Goal: Book appointment/travel/reservation

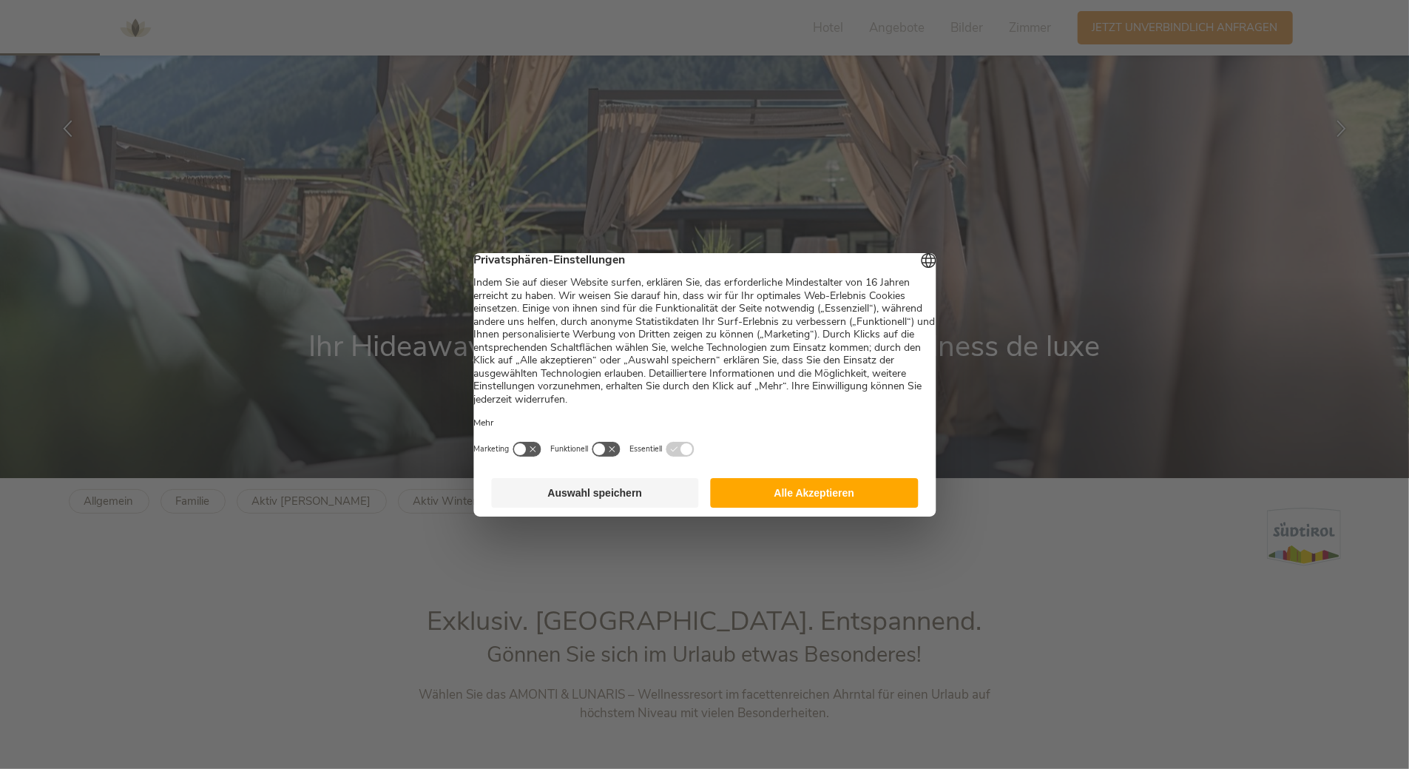
scroll to position [296, 0]
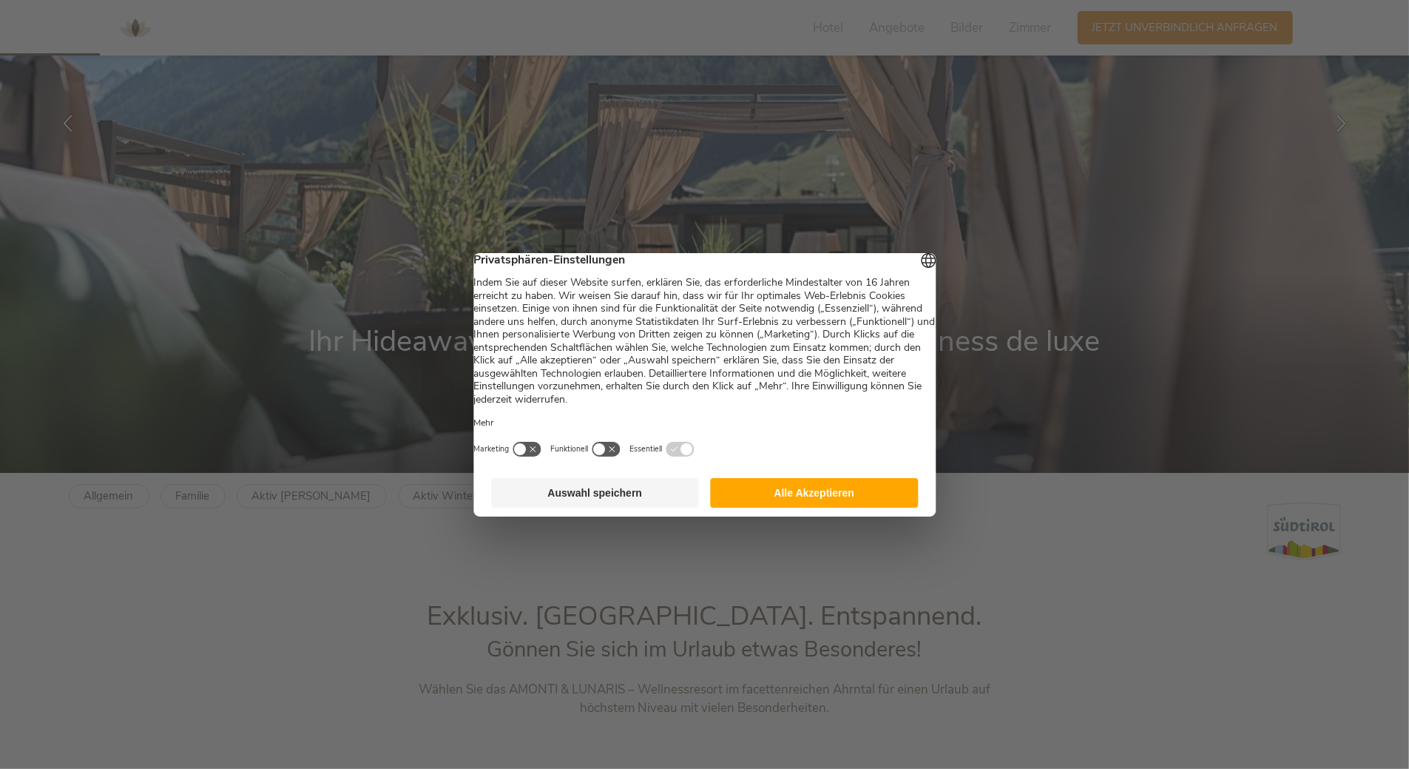
click at [804, 502] on button "Alle Akzeptieren" at bounding box center [815, 493] width 208 height 30
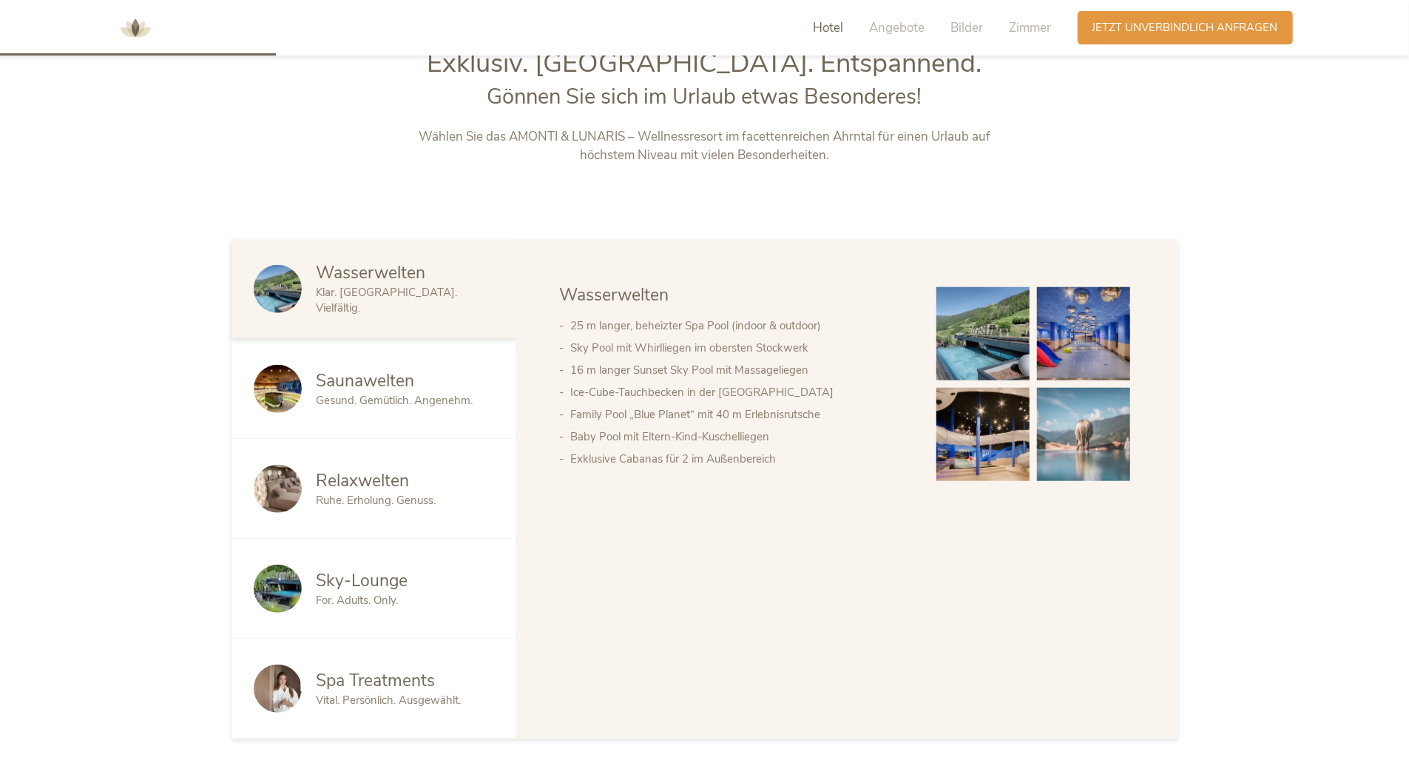
scroll to position [888, 0]
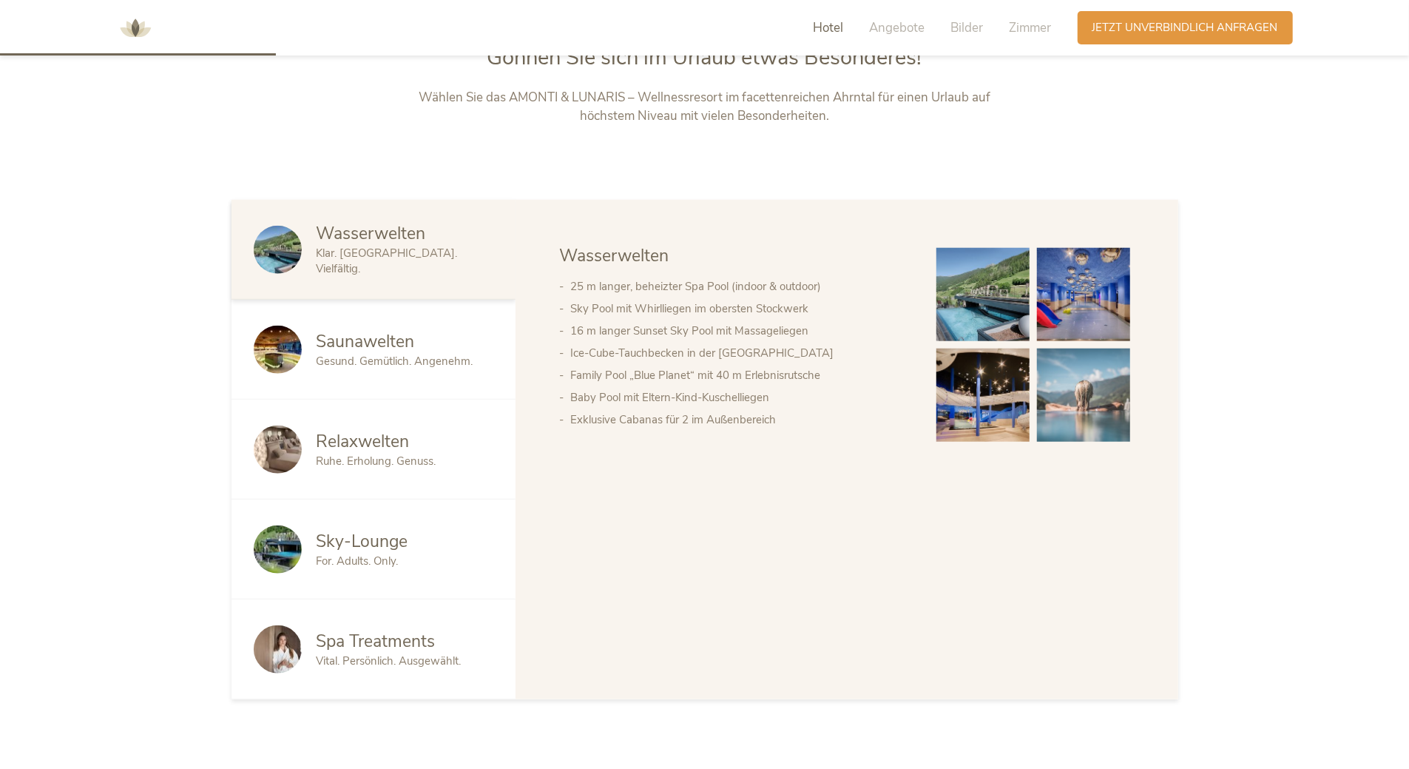
click at [431, 371] on div "Saunawelten Gesund. Gemütlich. Angenehm." at bounding box center [374, 350] width 284 height 100
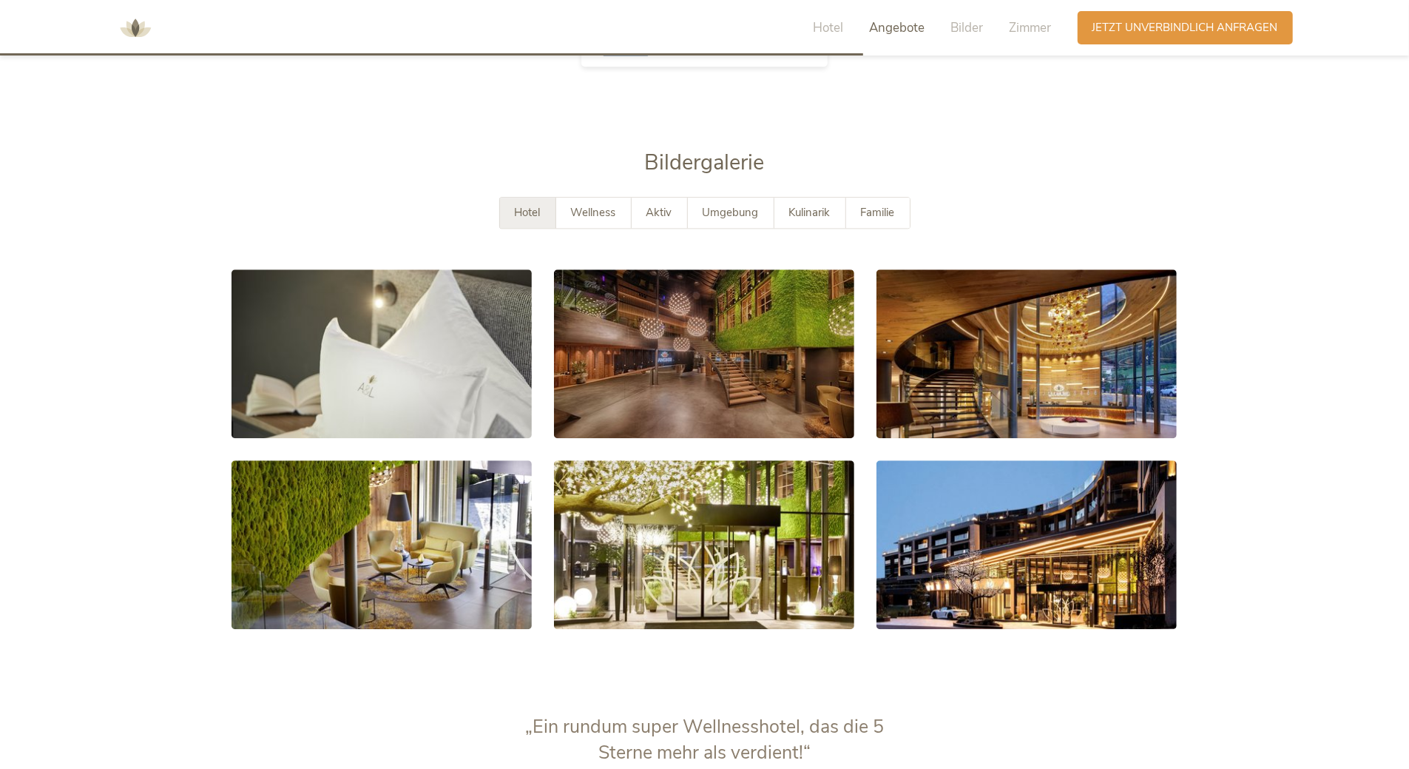
scroll to position [2811, 0]
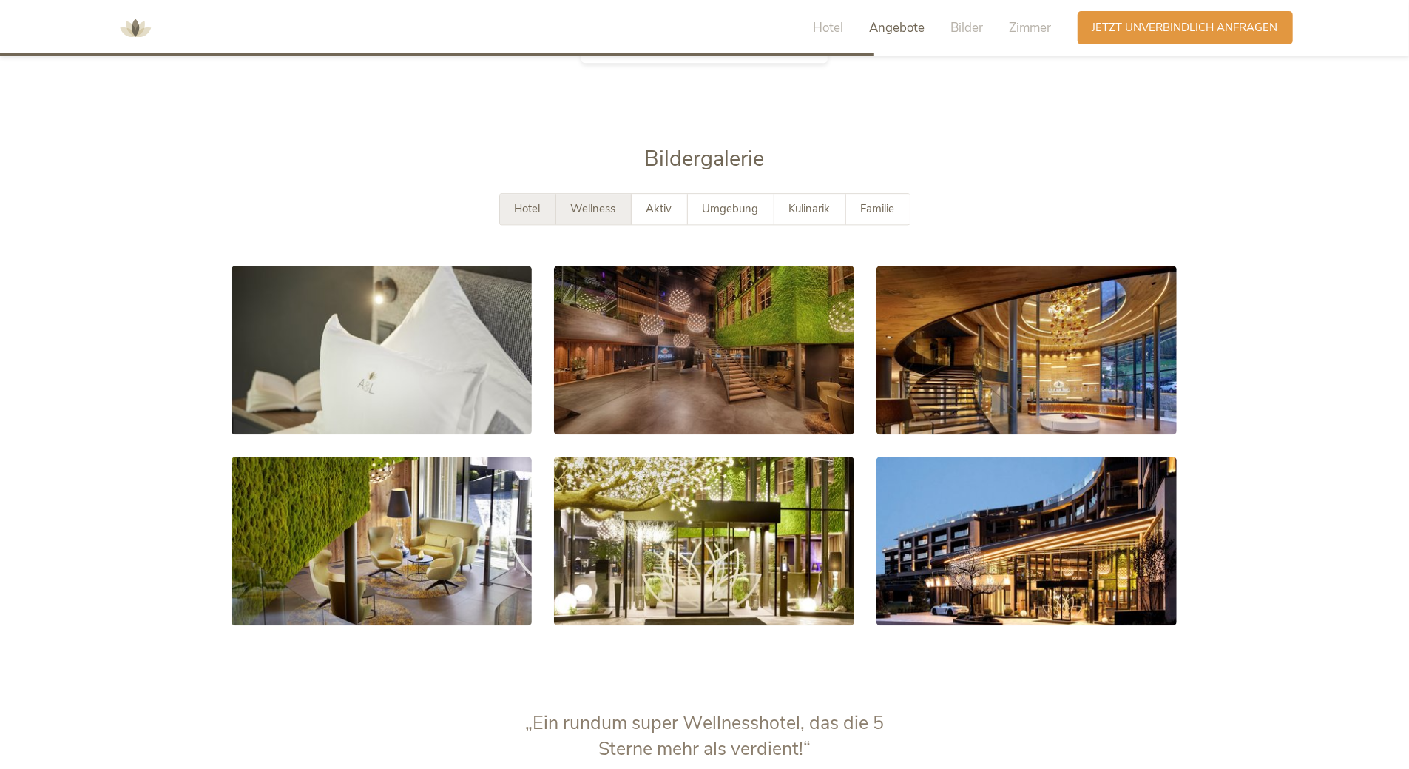
click at [607, 217] on div "Wellness" at bounding box center [593, 209] width 75 height 30
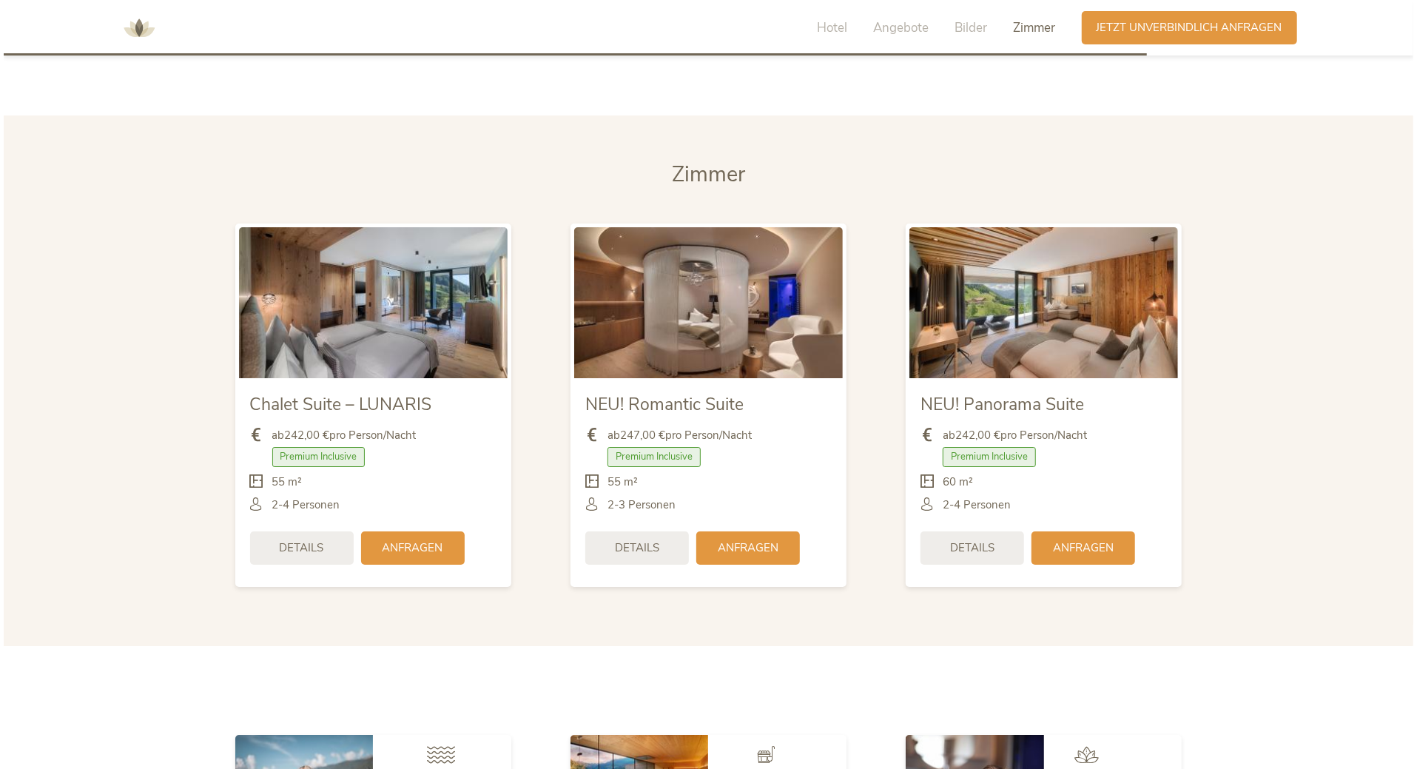
scroll to position [3773, 0]
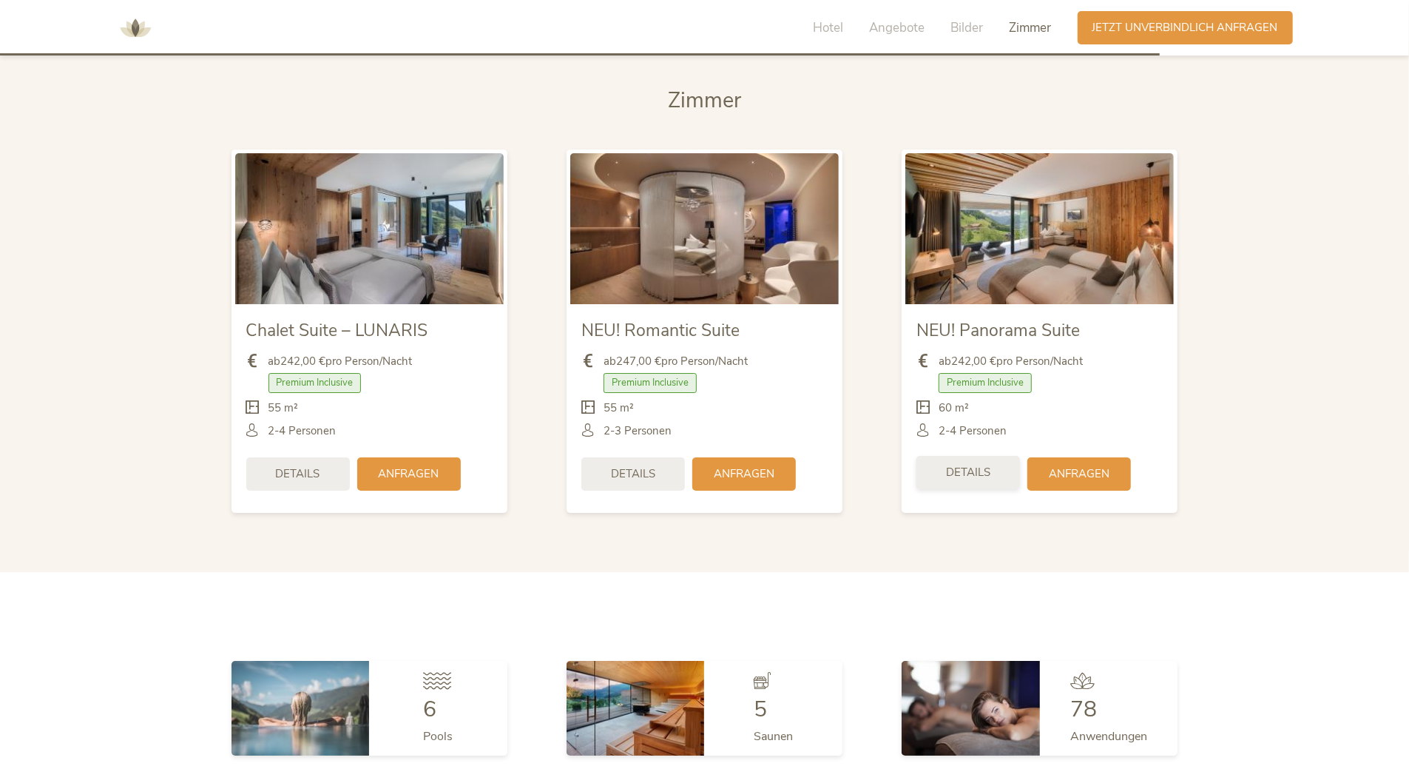
click at [971, 468] on span "Details" at bounding box center [968, 473] width 44 height 16
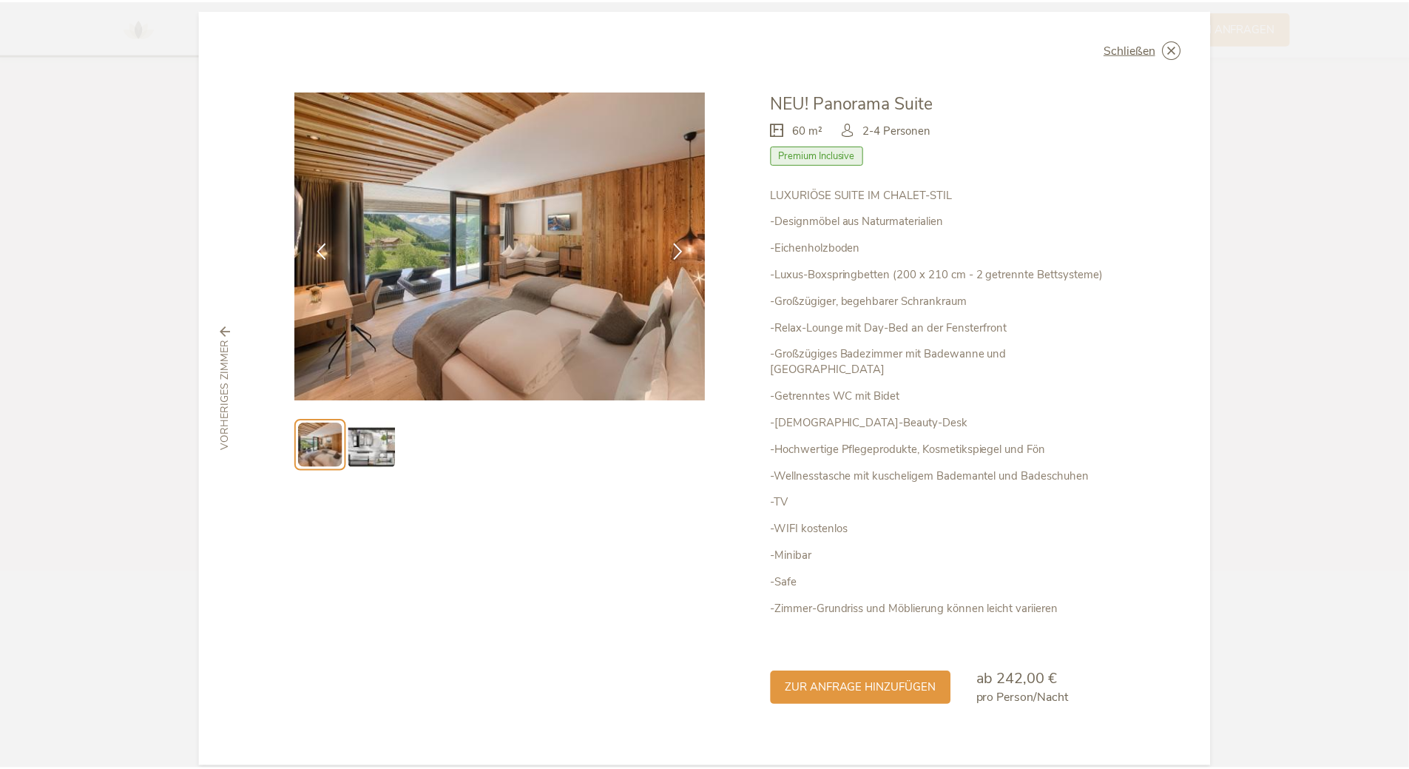
scroll to position [16, 0]
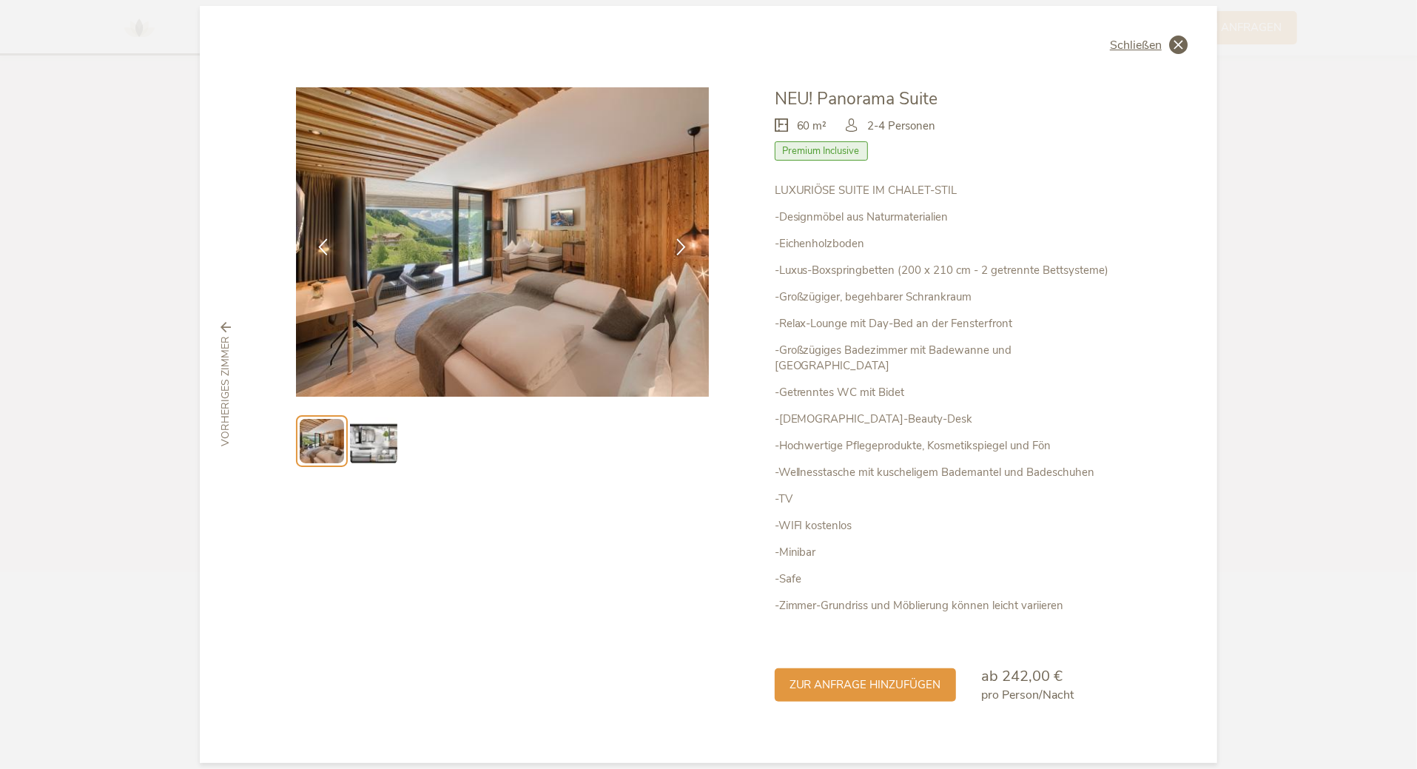
click at [1169, 44] on icon at bounding box center [1178, 45] width 18 height 18
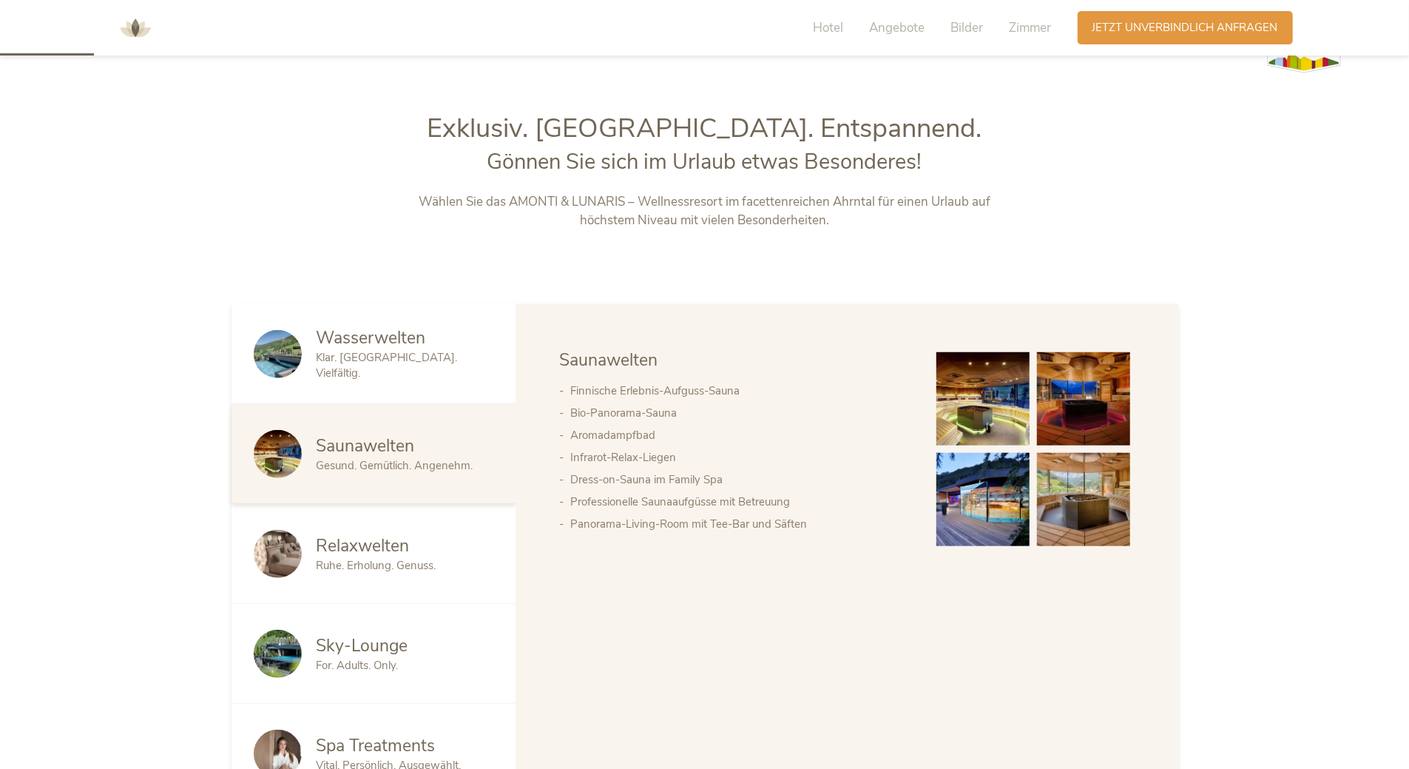
scroll to position [0, 0]
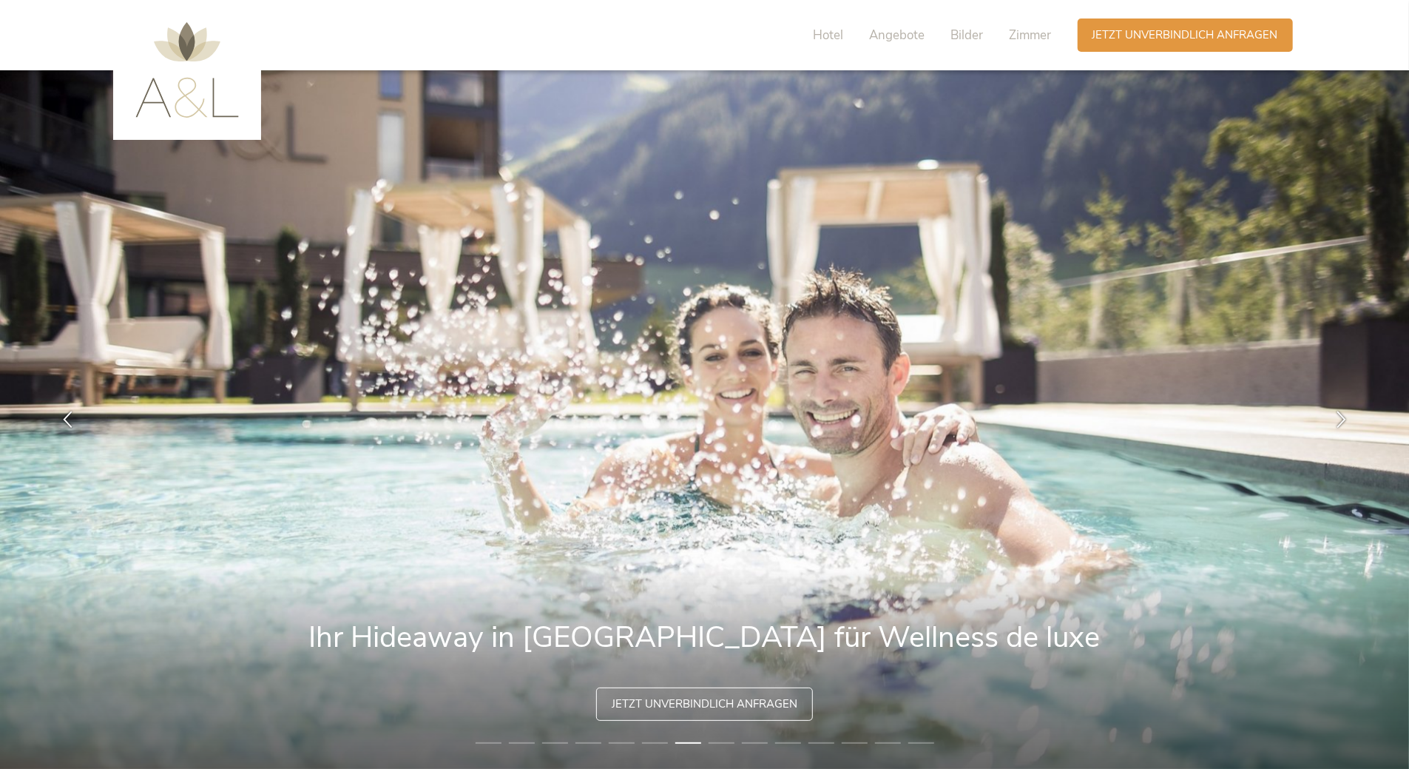
click at [169, 86] on img at bounding box center [187, 69] width 104 height 95
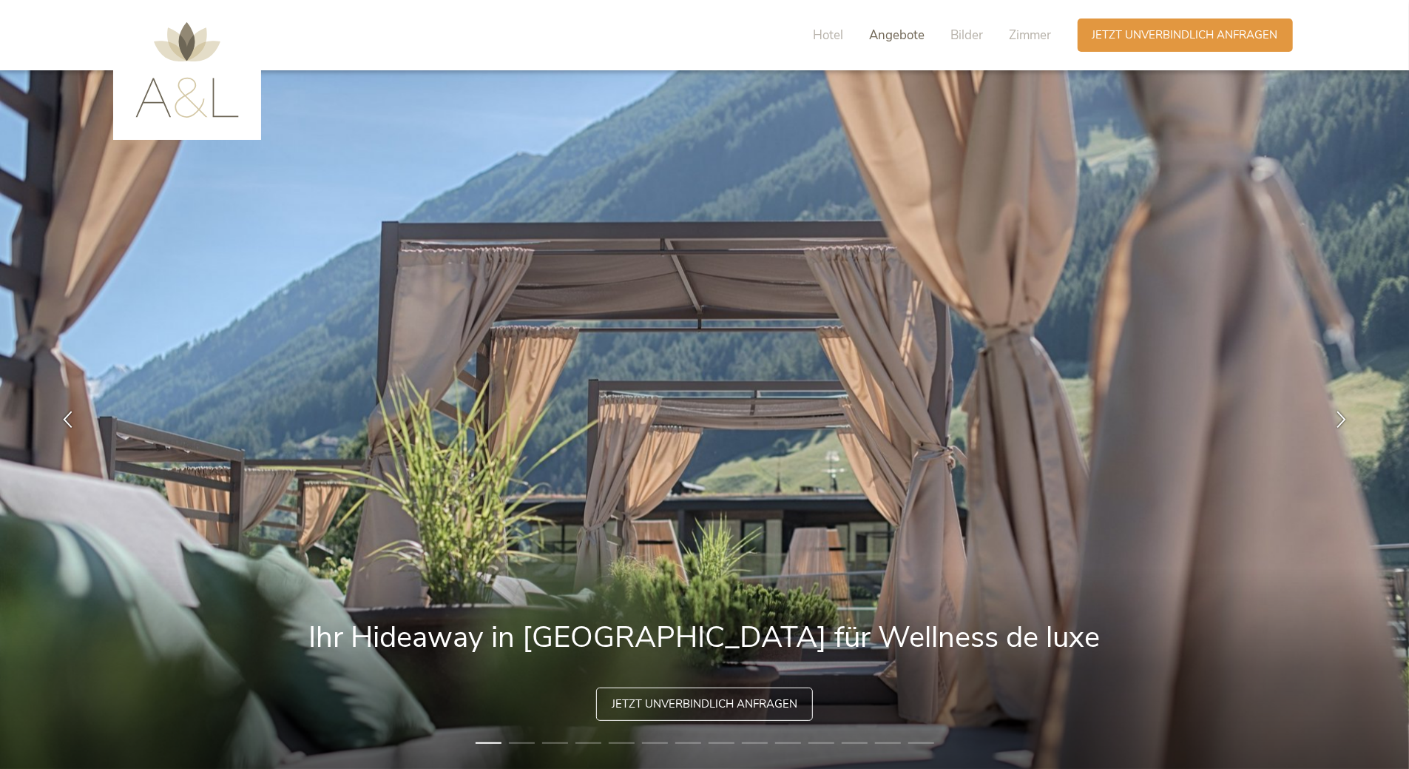
click at [922, 36] on span "Angebote" at bounding box center [897, 35] width 55 height 17
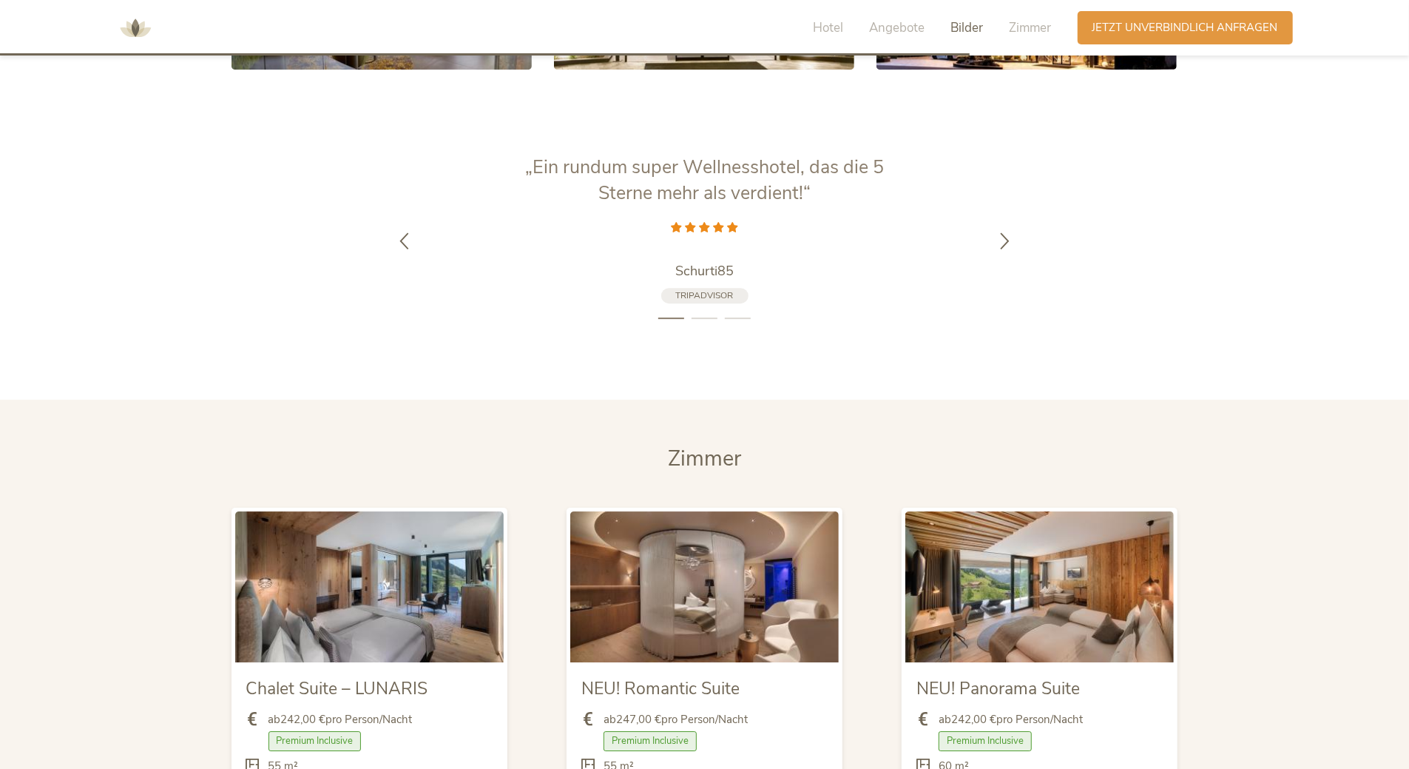
scroll to position [3425, 0]
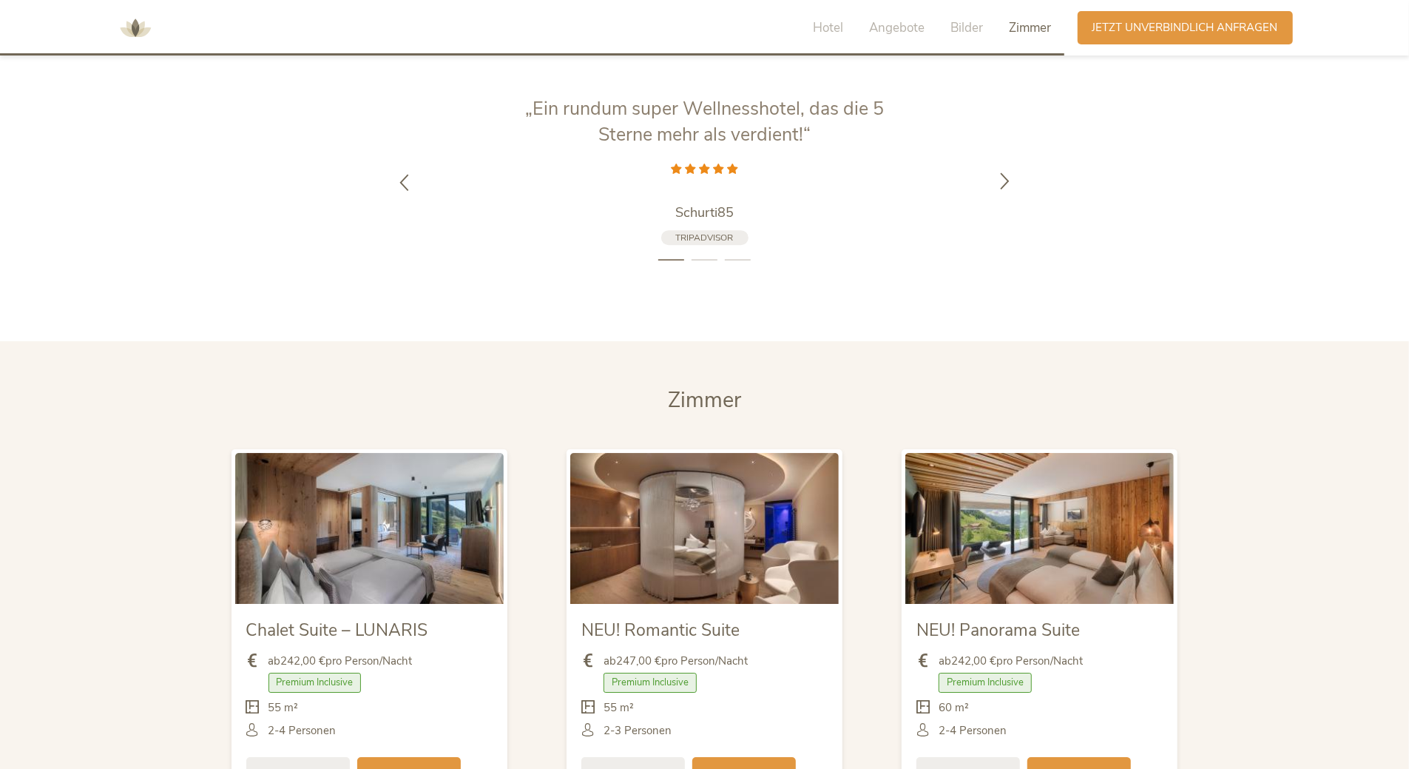
click at [1011, 181] on icon at bounding box center [1004, 180] width 17 height 17
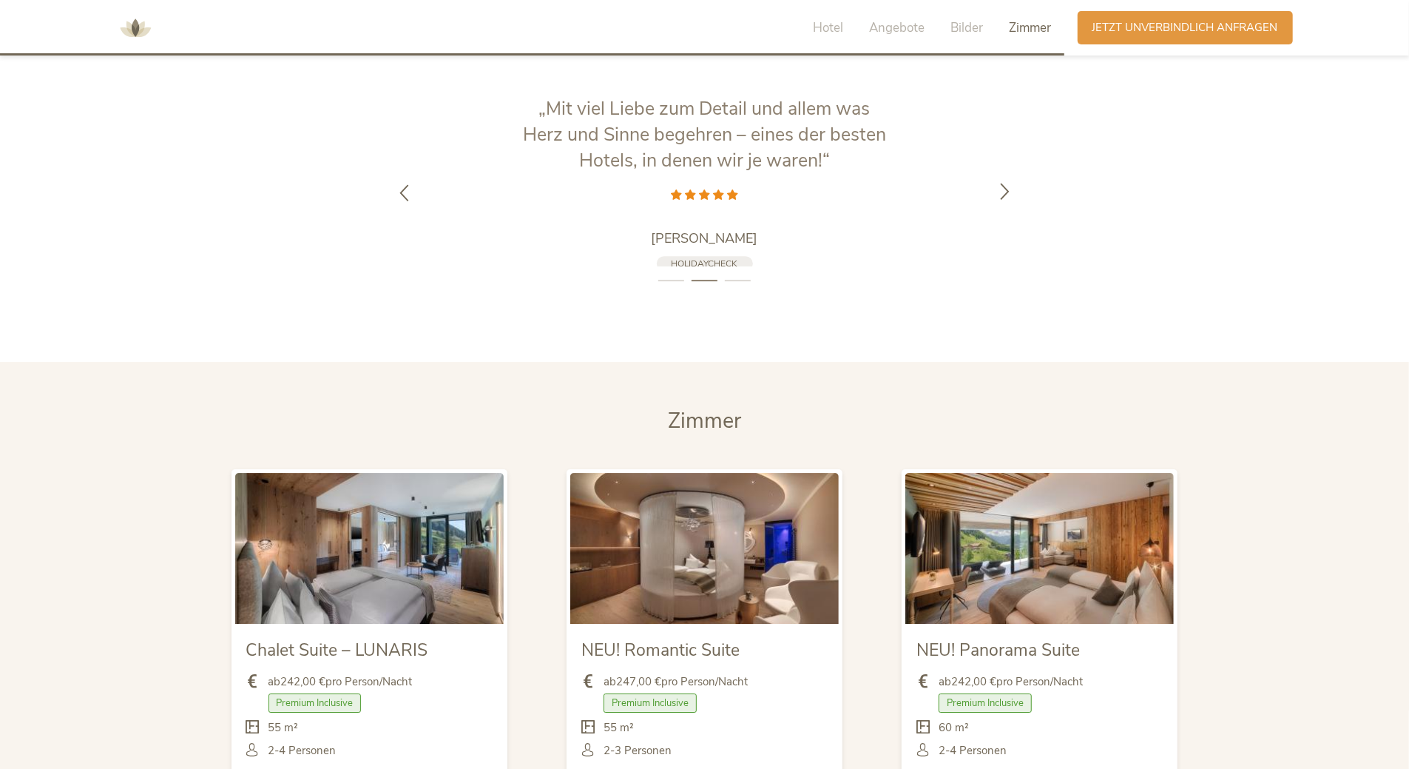
click at [1011, 181] on div at bounding box center [1005, 192] width 47 height 47
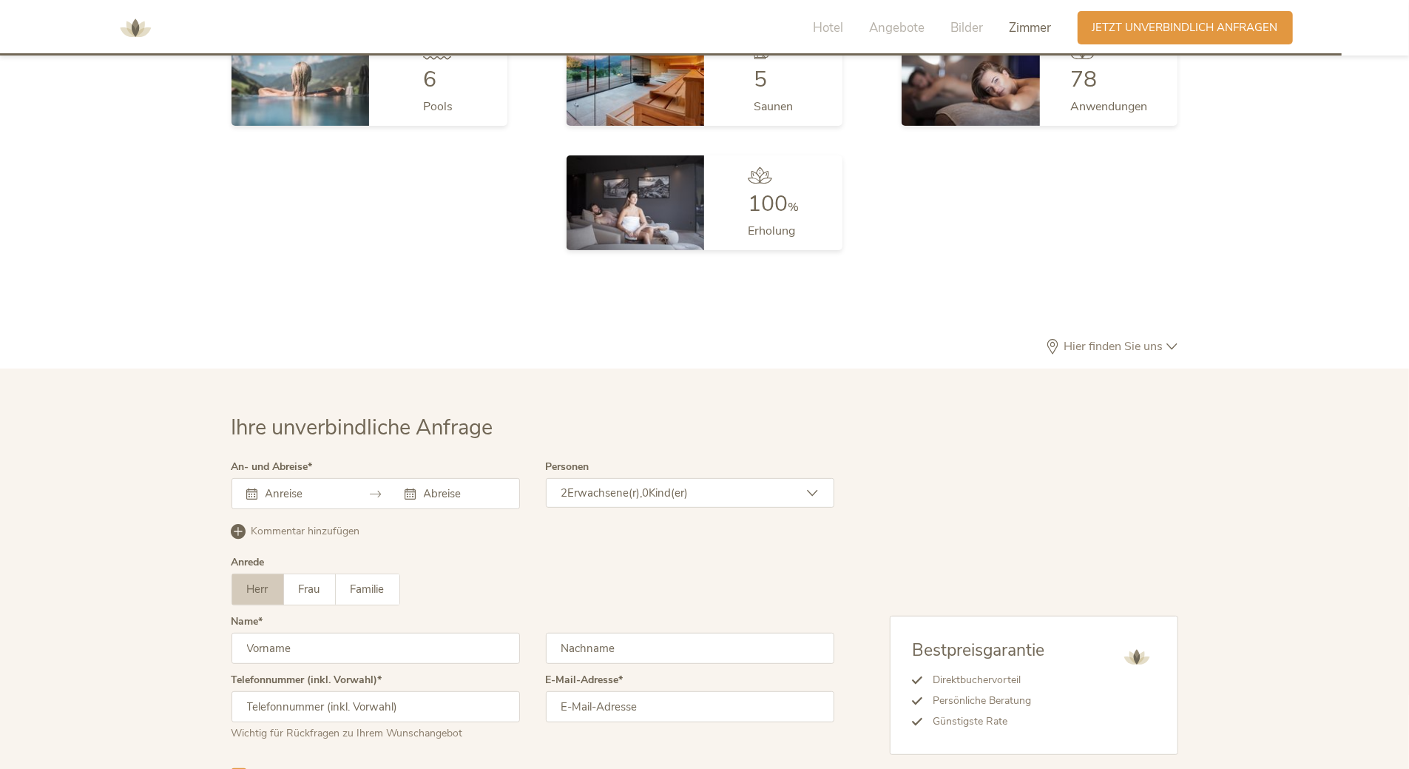
scroll to position [4413, 0]
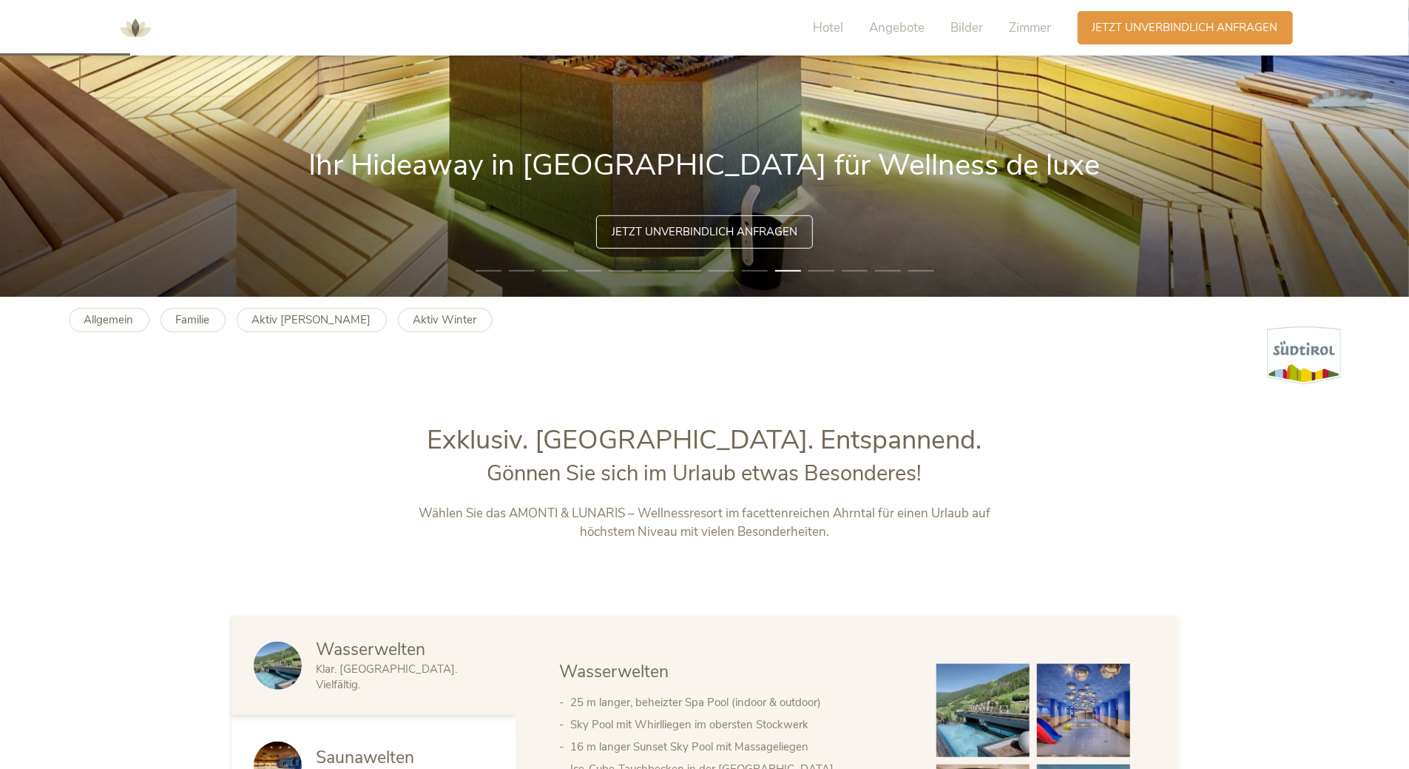
scroll to position [419, 0]
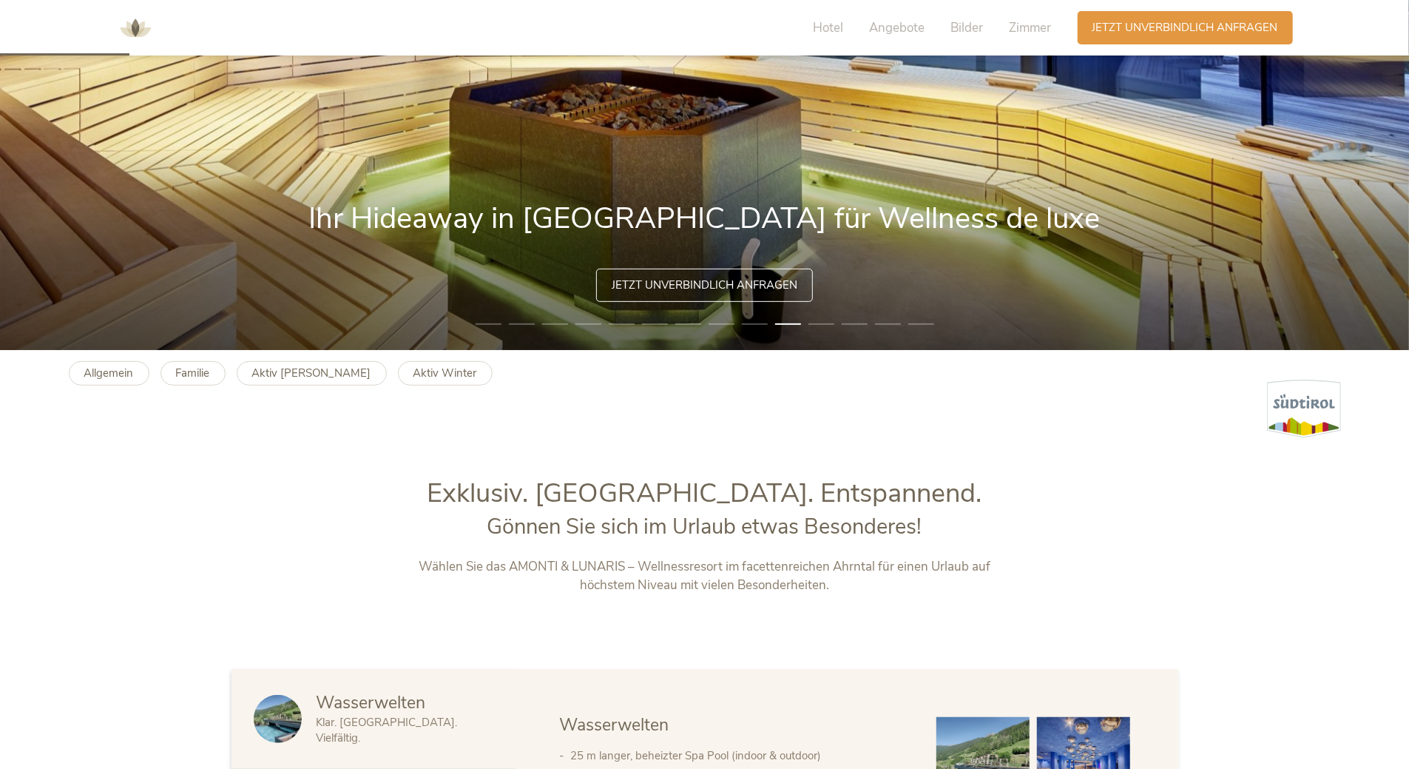
click at [124, 27] on img at bounding box center [135, 28] width 44 height 44
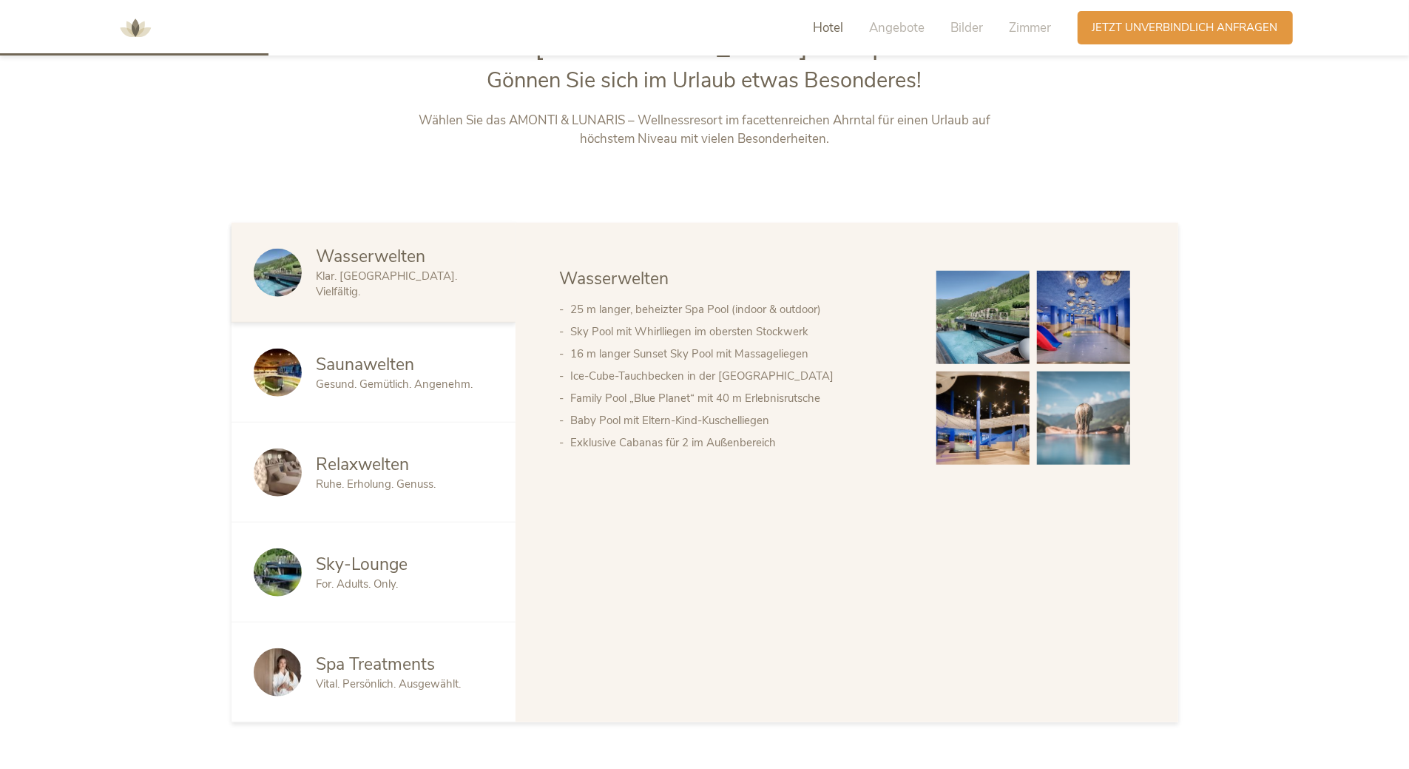
scroll to position [888, 0]
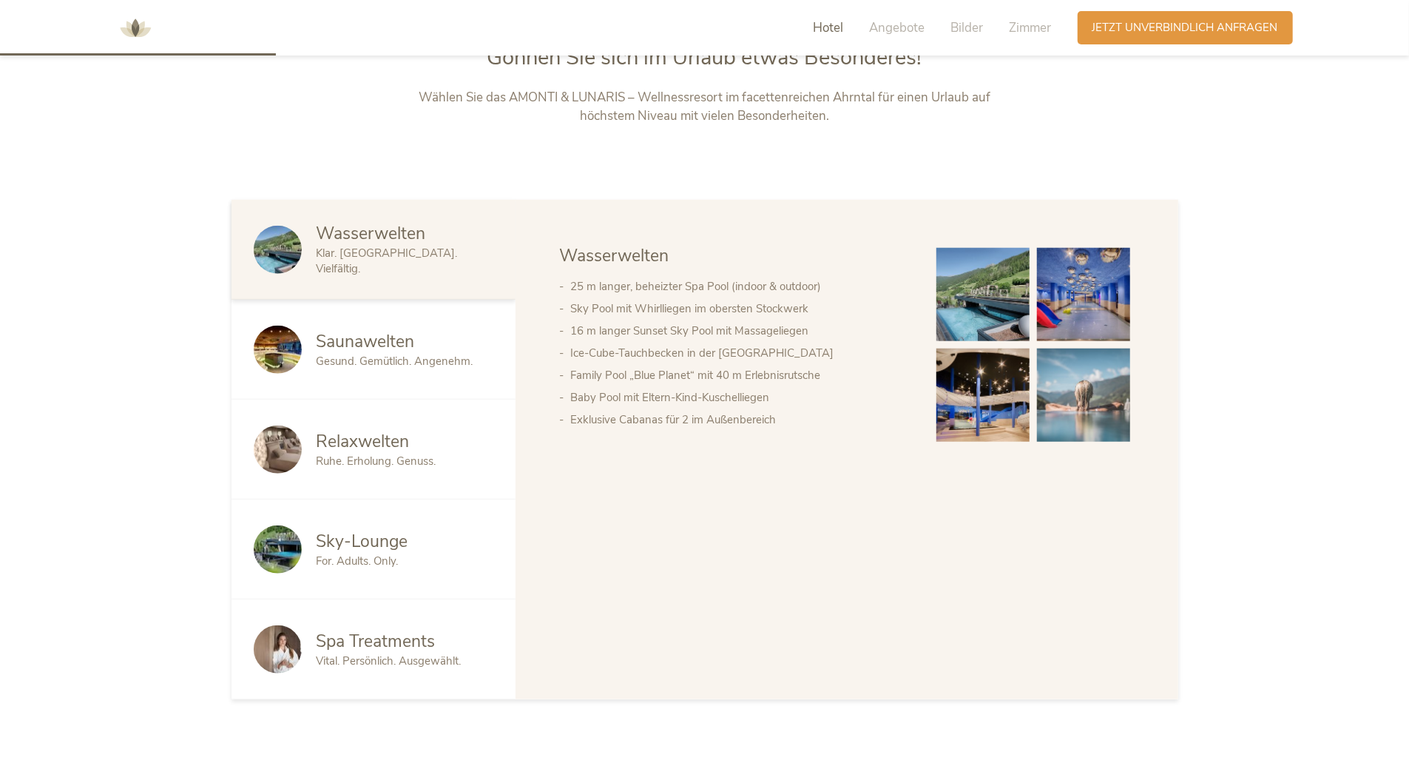
click at [990, 317] on img at bounding box center [983, 294] width 93 height 93
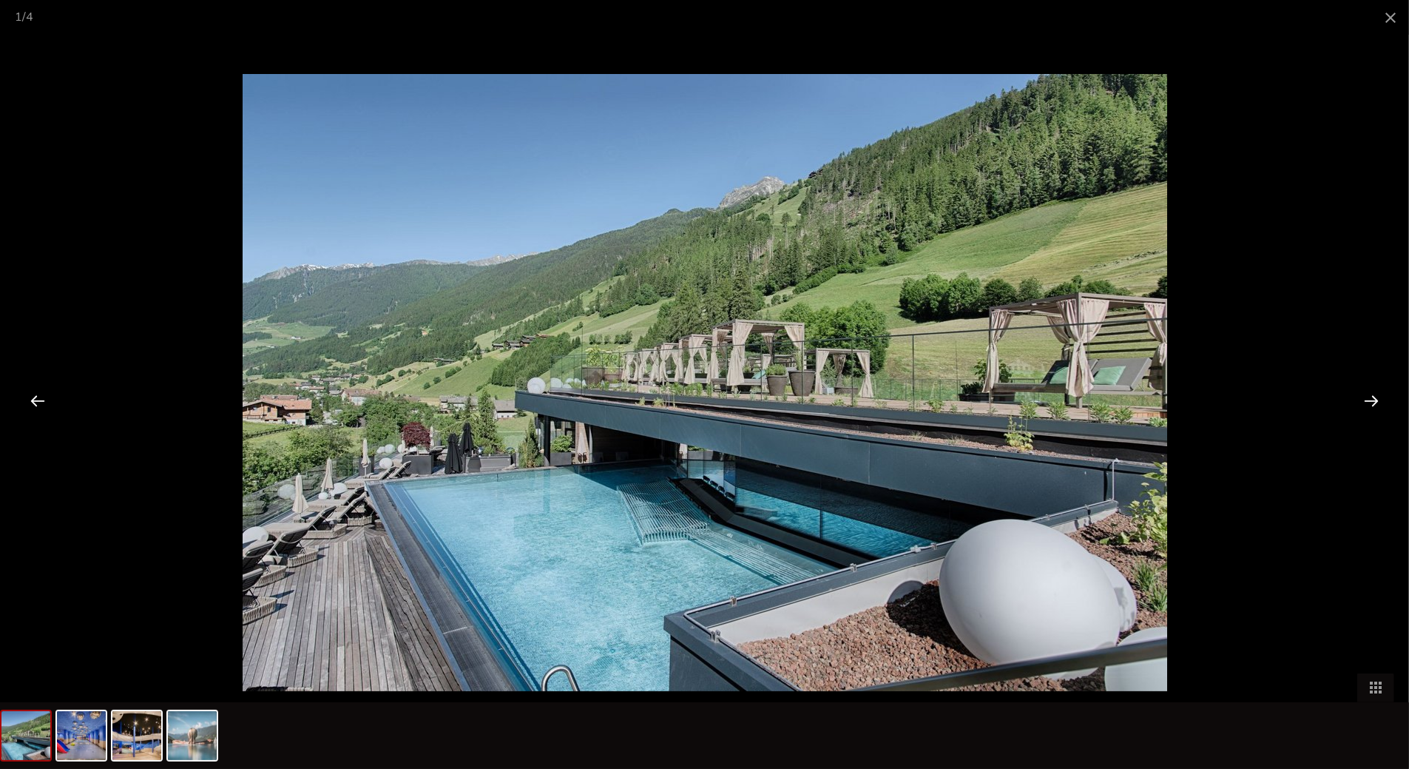
click at [1373, 391] on div at bounding box center [1372, 400] width 46 height 46
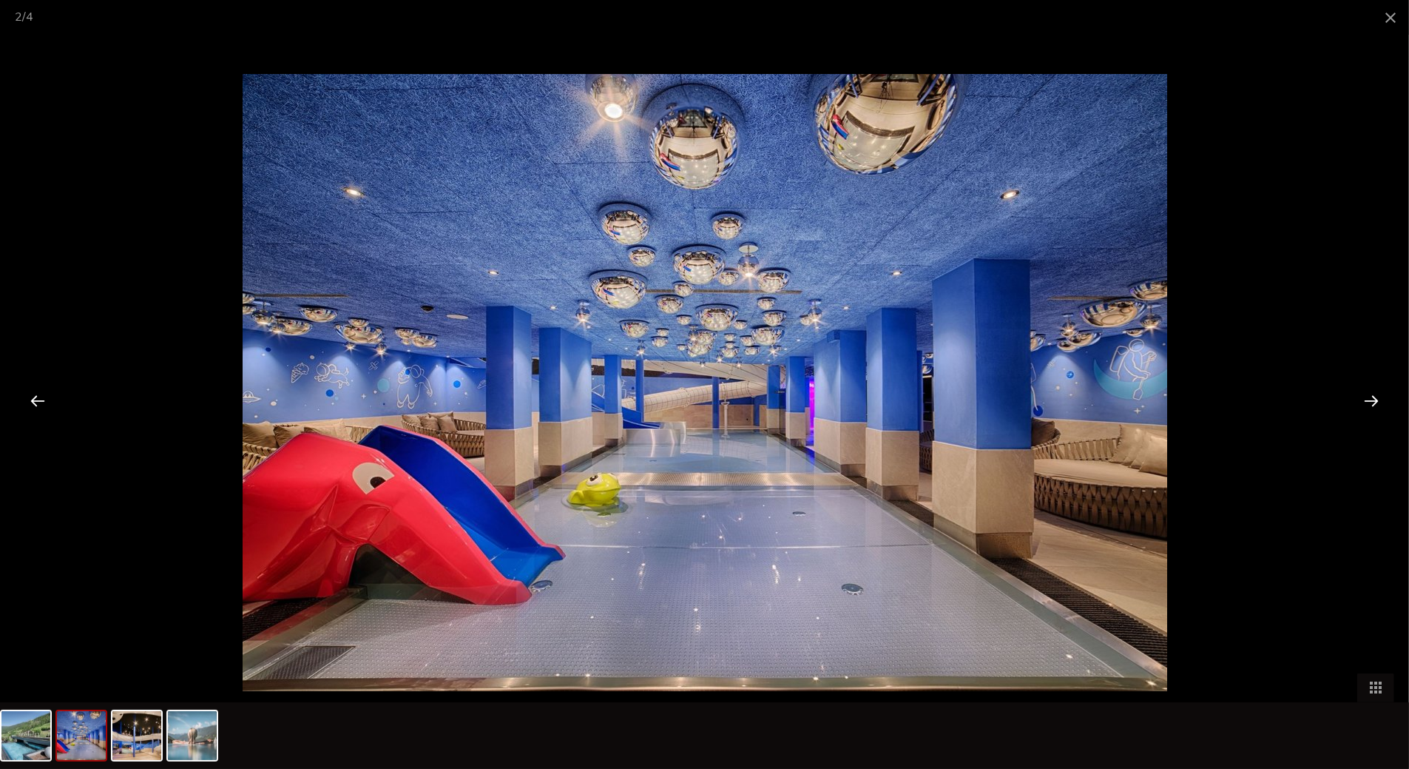
click at [39, 405] on div at bounding box center [38, 400] width 46 height 46
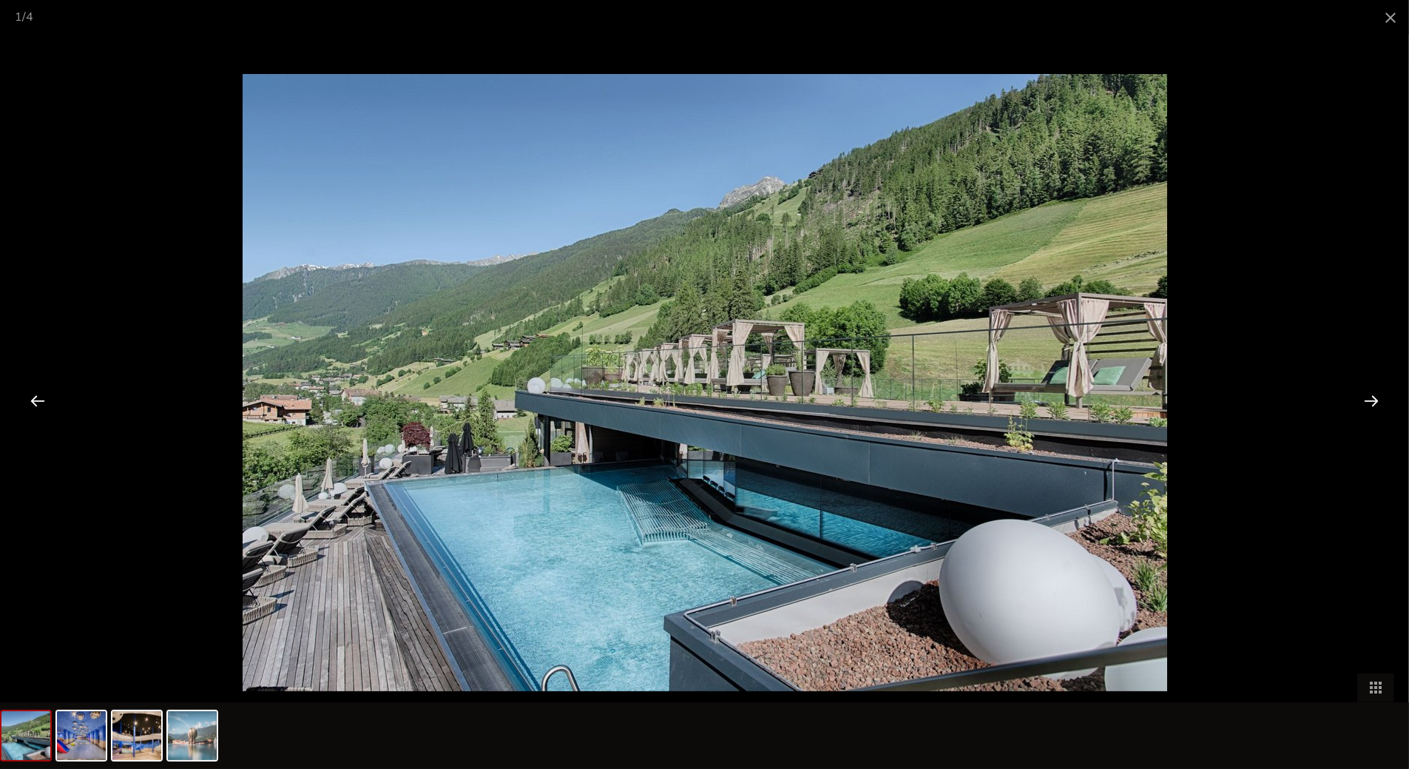
click at [39, 405] on div at bounding box center [38, 400] width 46 height 46
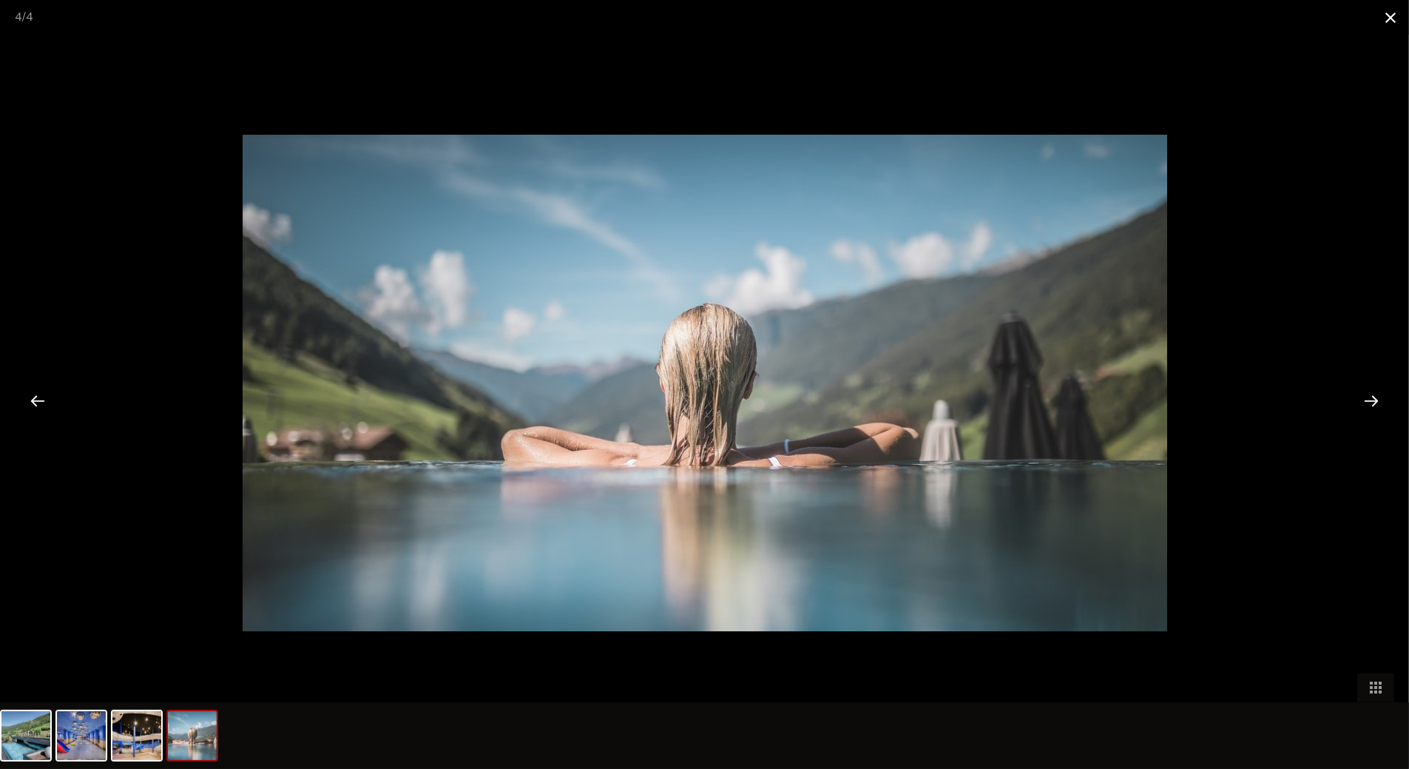
click at [1393, 32] on span at bounding box center [1390, 17] width 37 height 35
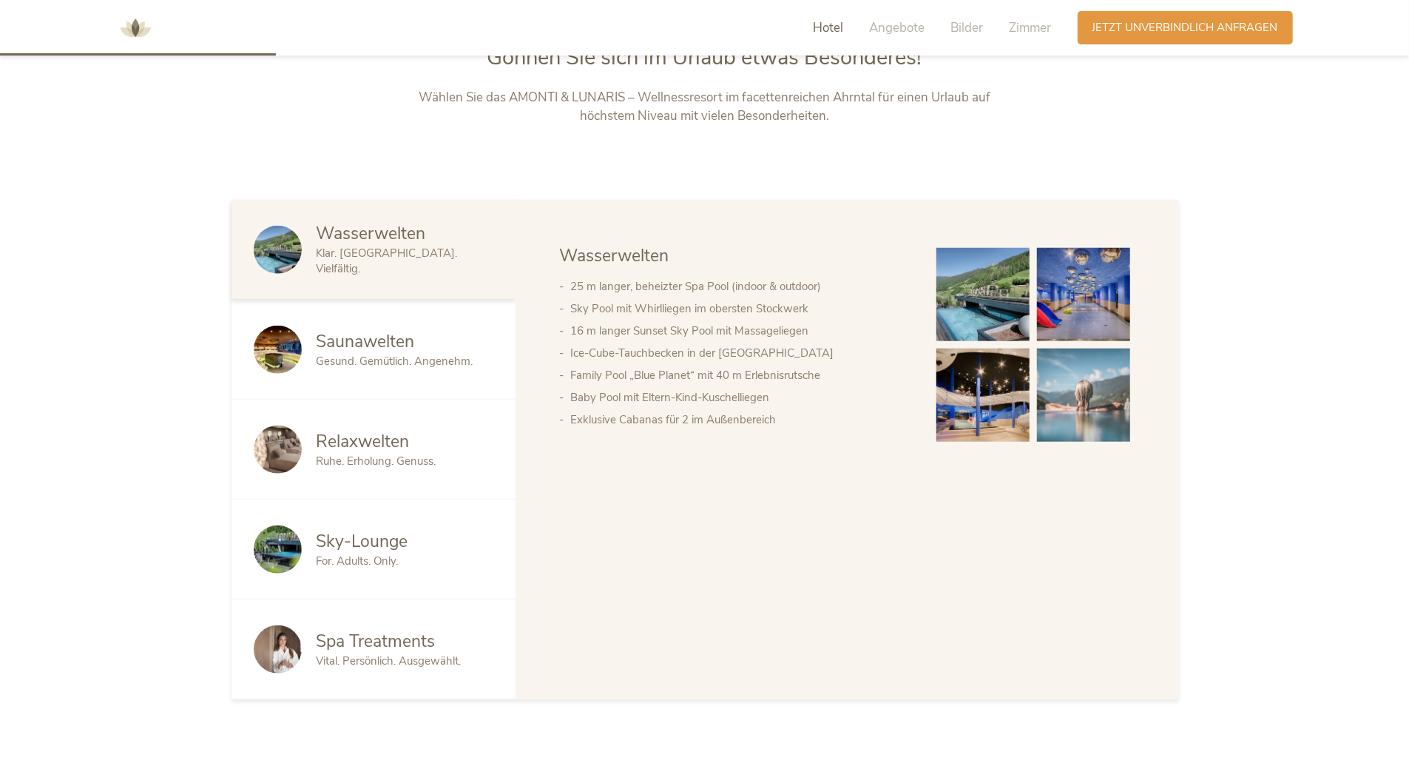
click at [78, 206] on div "Wasserwelten Klar. Belebend. Vielfältig. Saunawelten Gesund. Gemütlich. Angeneh…" at bounding box center [704, 449] width 1409 height 499
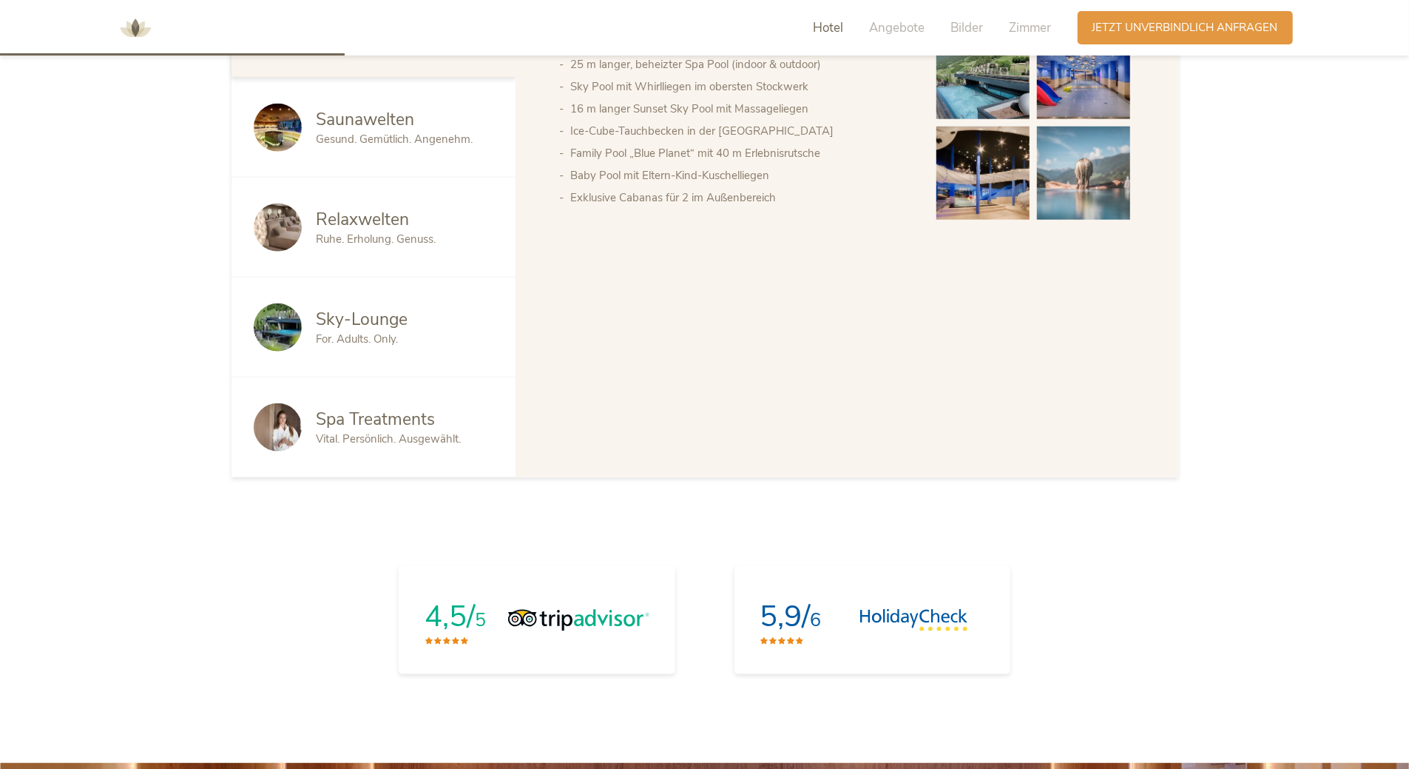
click at [397, 222] on span "Relaxwelten" at bounding box center [363, 219] width 93 height 23
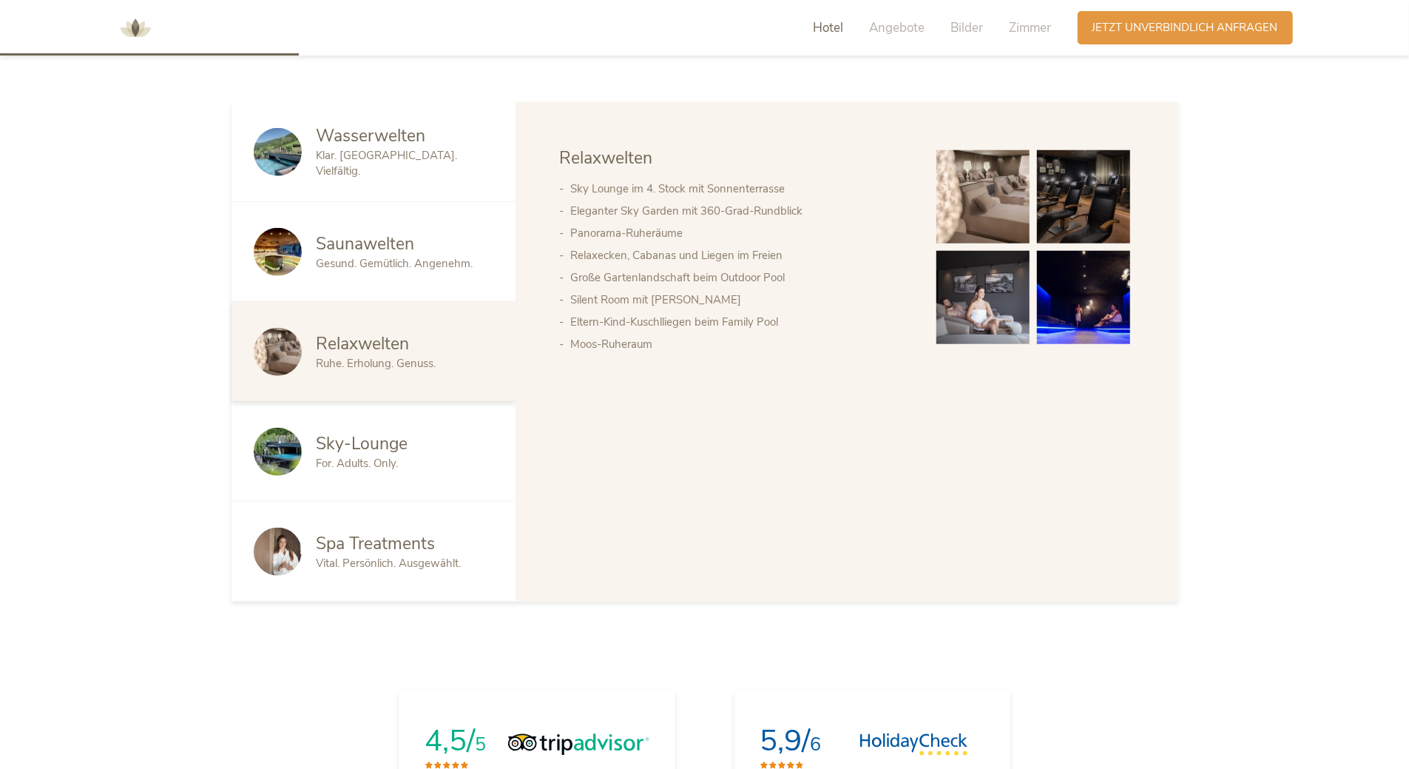
scroll to position [962, 0]
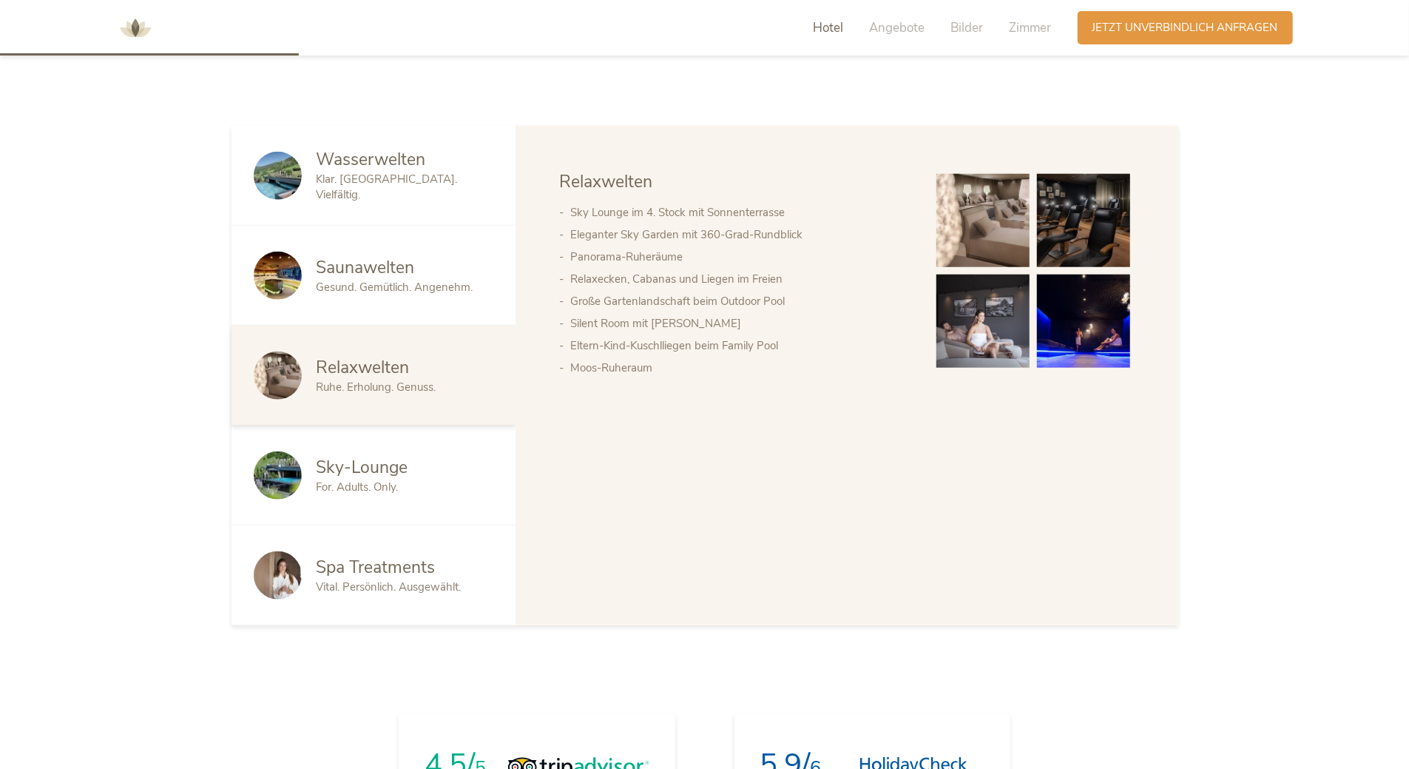
click at [382, 305] on div "Saunawelten Gesund. Gemütlich. Angenehm." at bounding box center [374, 276] width 284 height 100
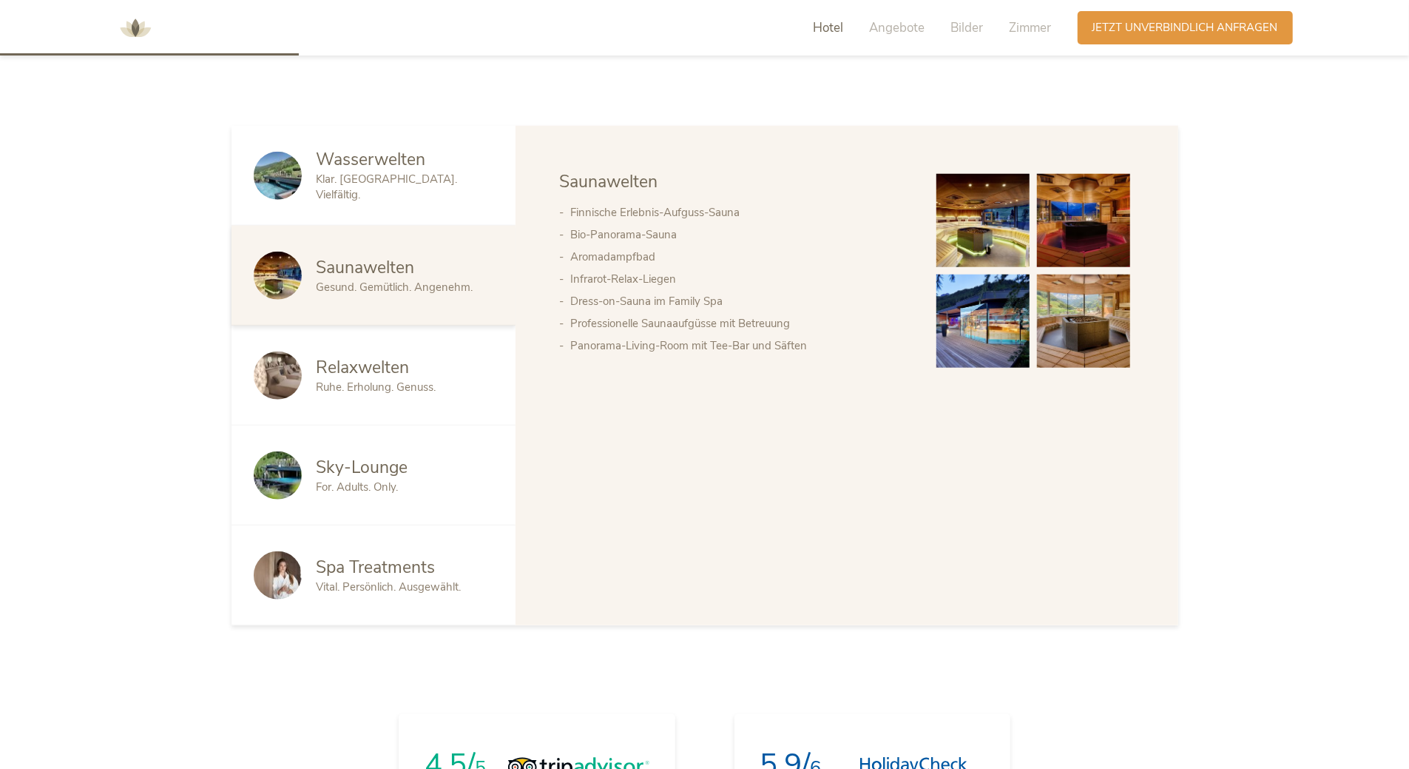
click at [960, 331] on img at bounding box center [983, 320] width 93 height 93
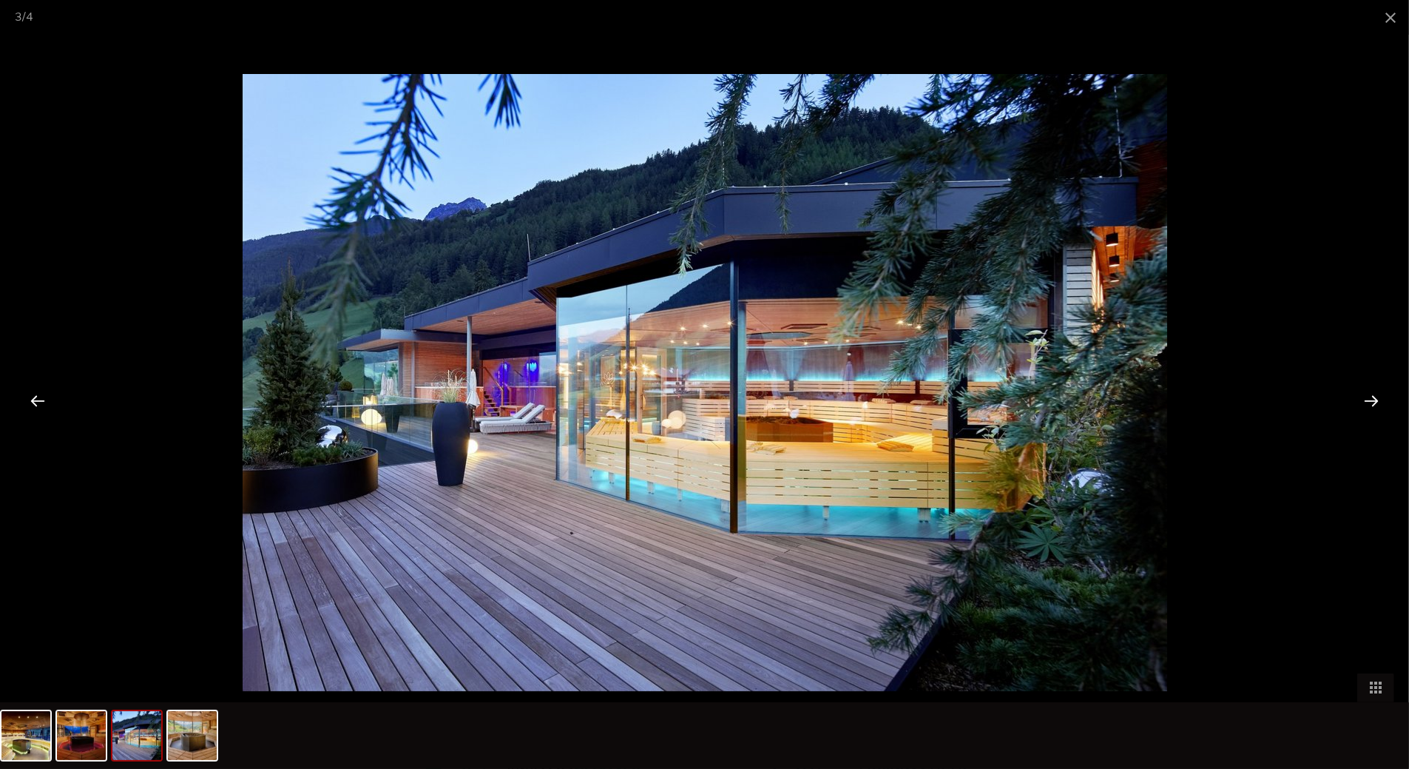
click at [1377, 387] on div at bounding box center [1372, 400] width 46 height 46
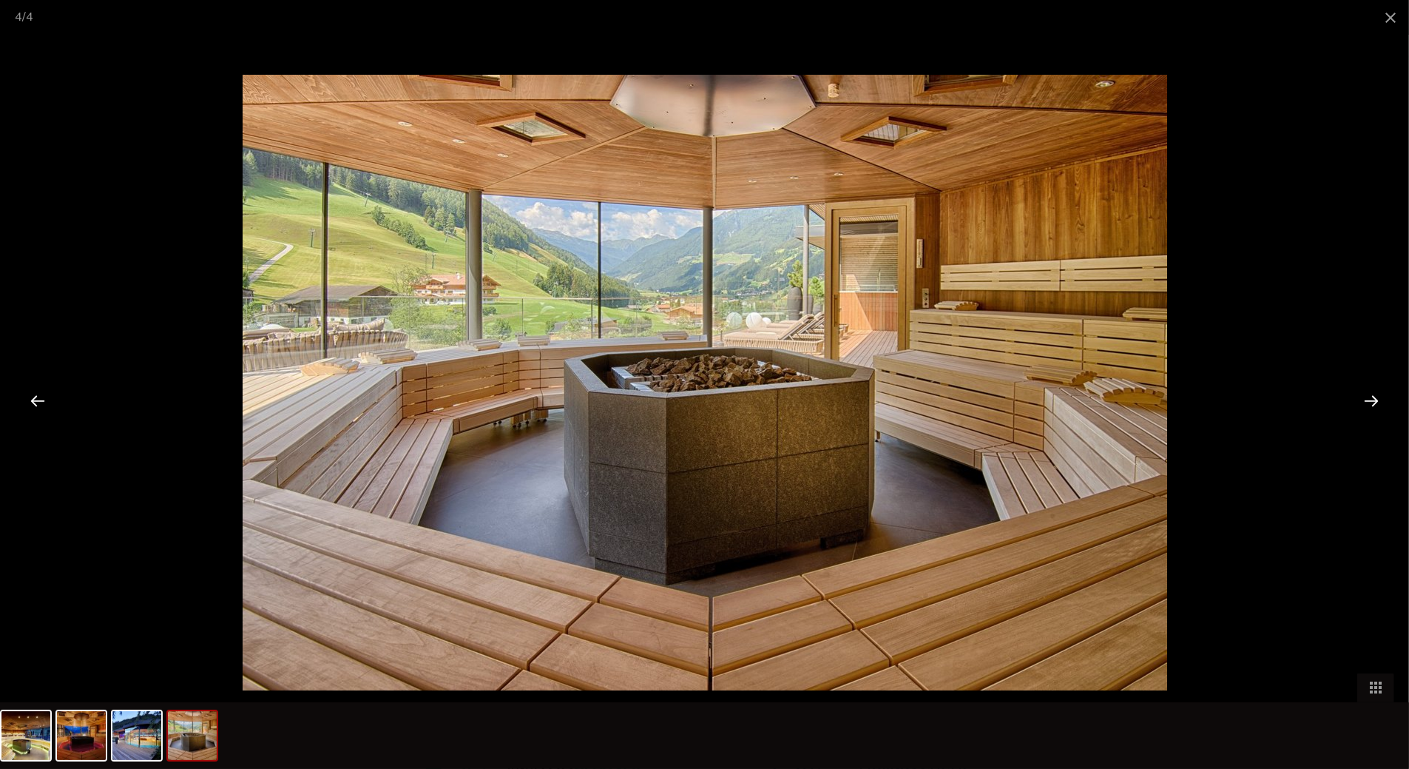
click at [1377, 399] on div at bounding box center [1372, 400] width 46 height 46
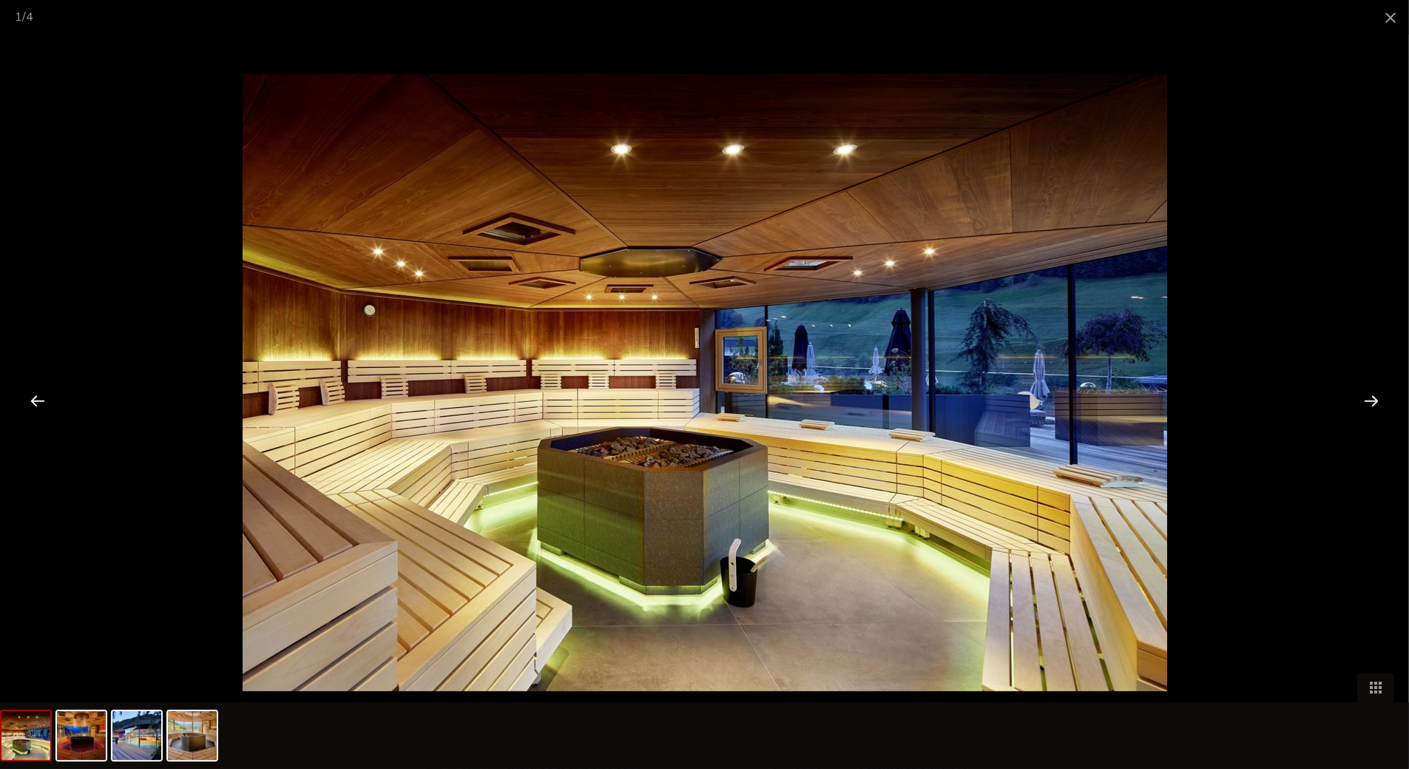
click at [1377, 399] on div at bounding box center [1372, 400] width 46 height 46
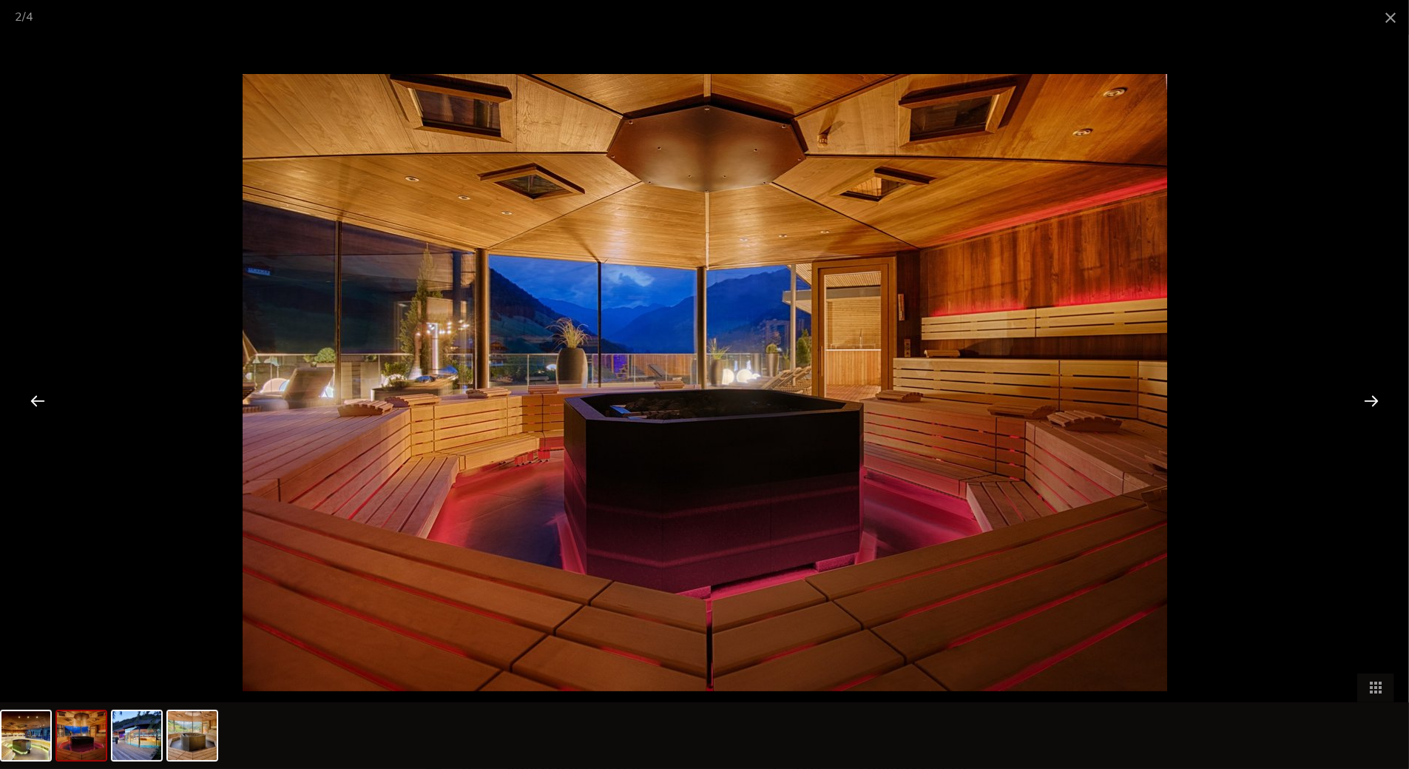
click at [1377, 399] on div at bounding box center [1372, 400] width 46 height 46
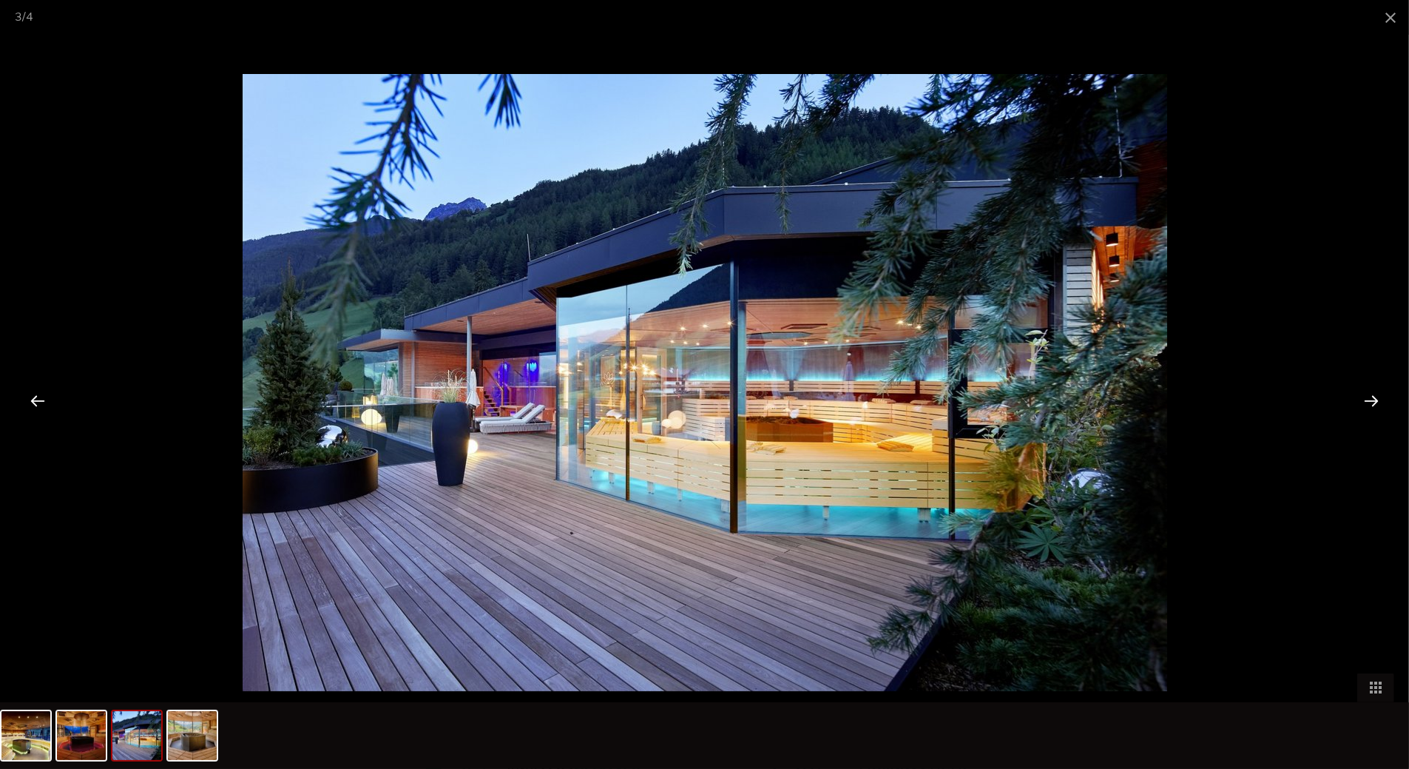
click at [1377, 399] on div at bounding box center [1372, 400] width 46 height 46
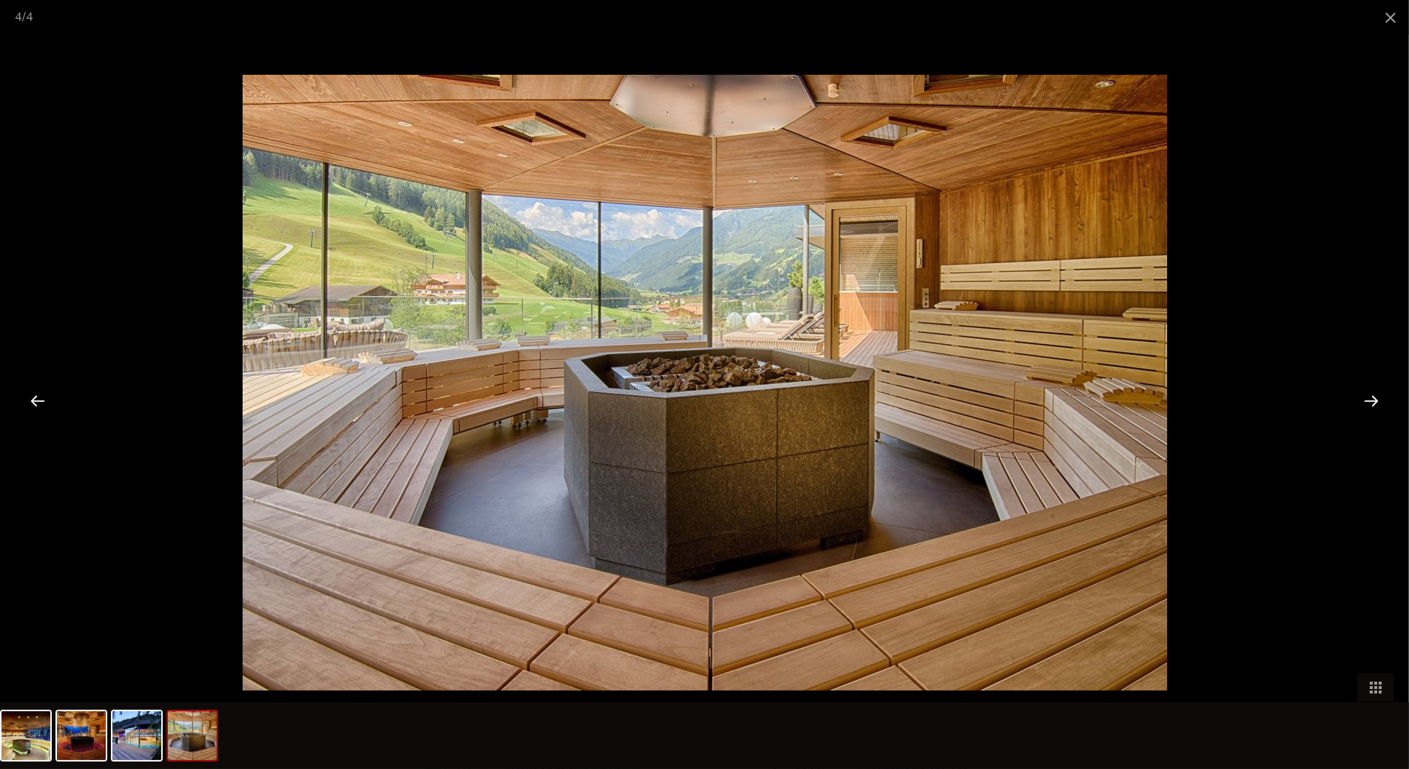
click at [1377, 399] on div at bounding box center [1372, 400] width 46 height 46
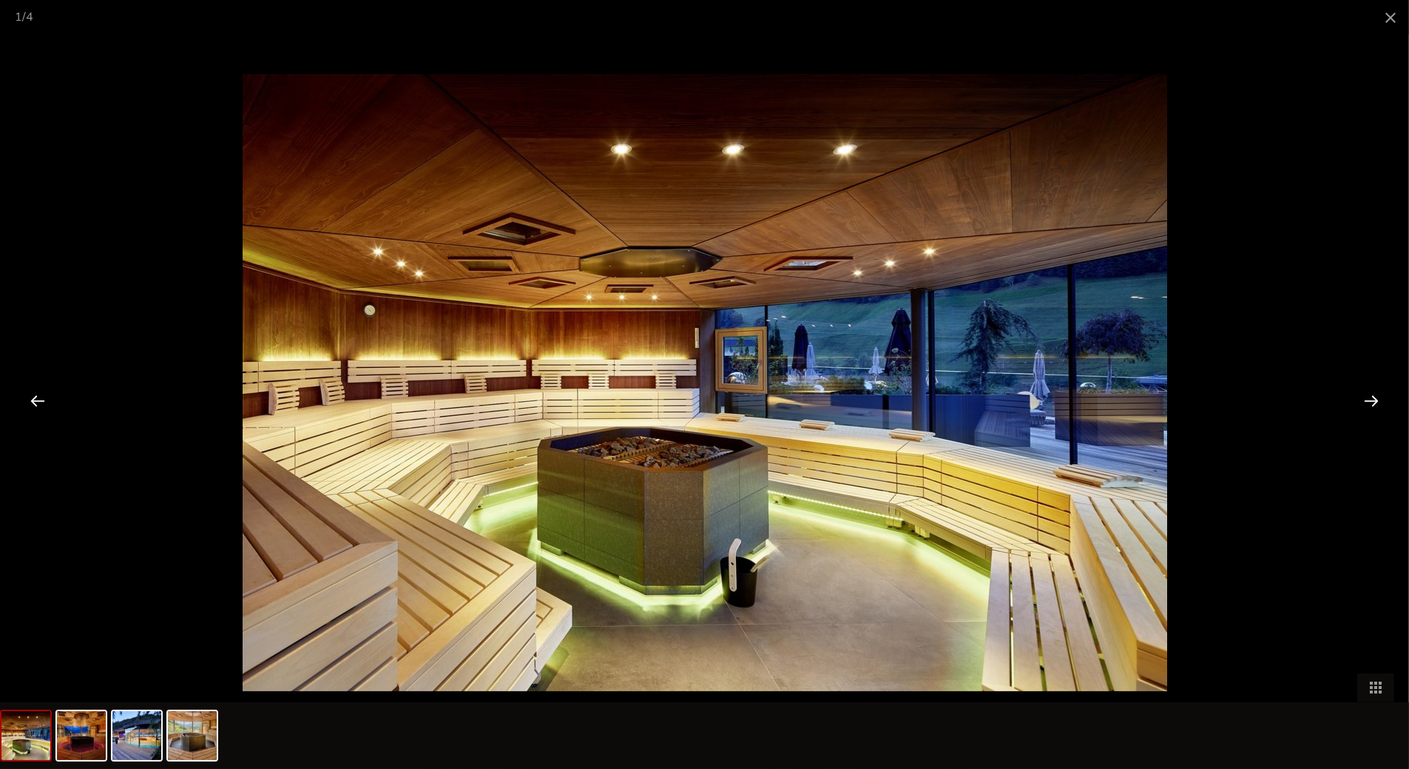
click at [1377, 399] on div at bounding box center [1372, 400] width 46 height 46
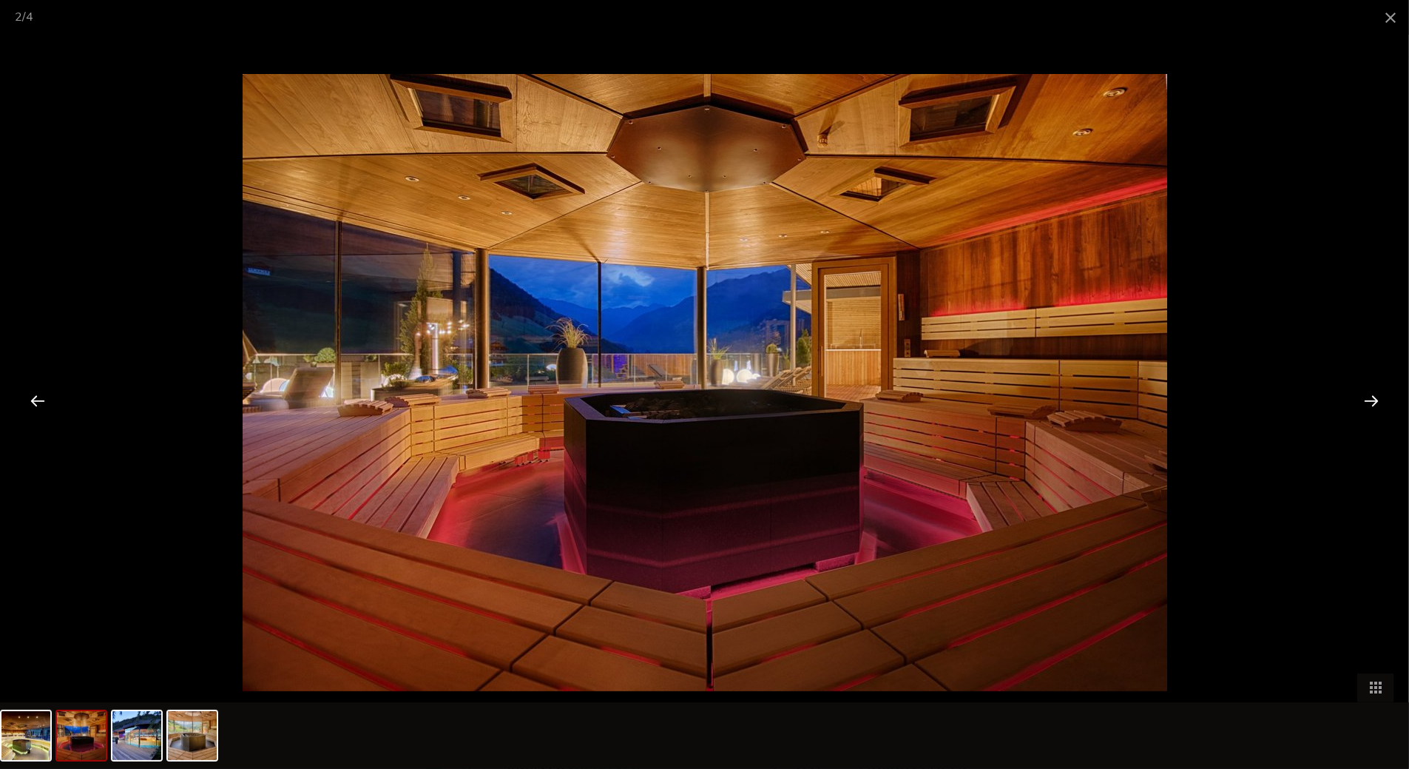
click at [1377, 399] on div at bounding box center [1372, 400] width 46 height 46
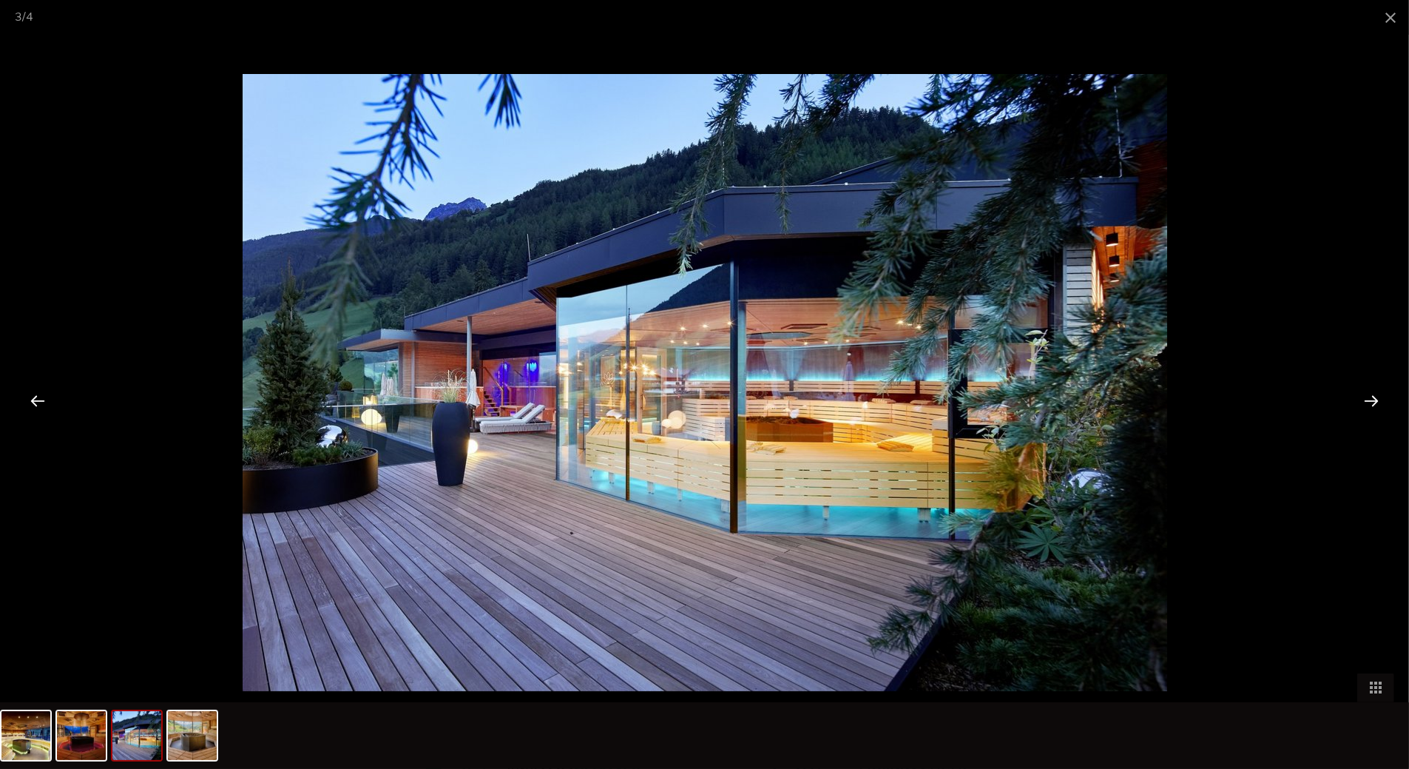
click at [1377, 399] on div at bounding box center [1372, 400] width 46 height 46
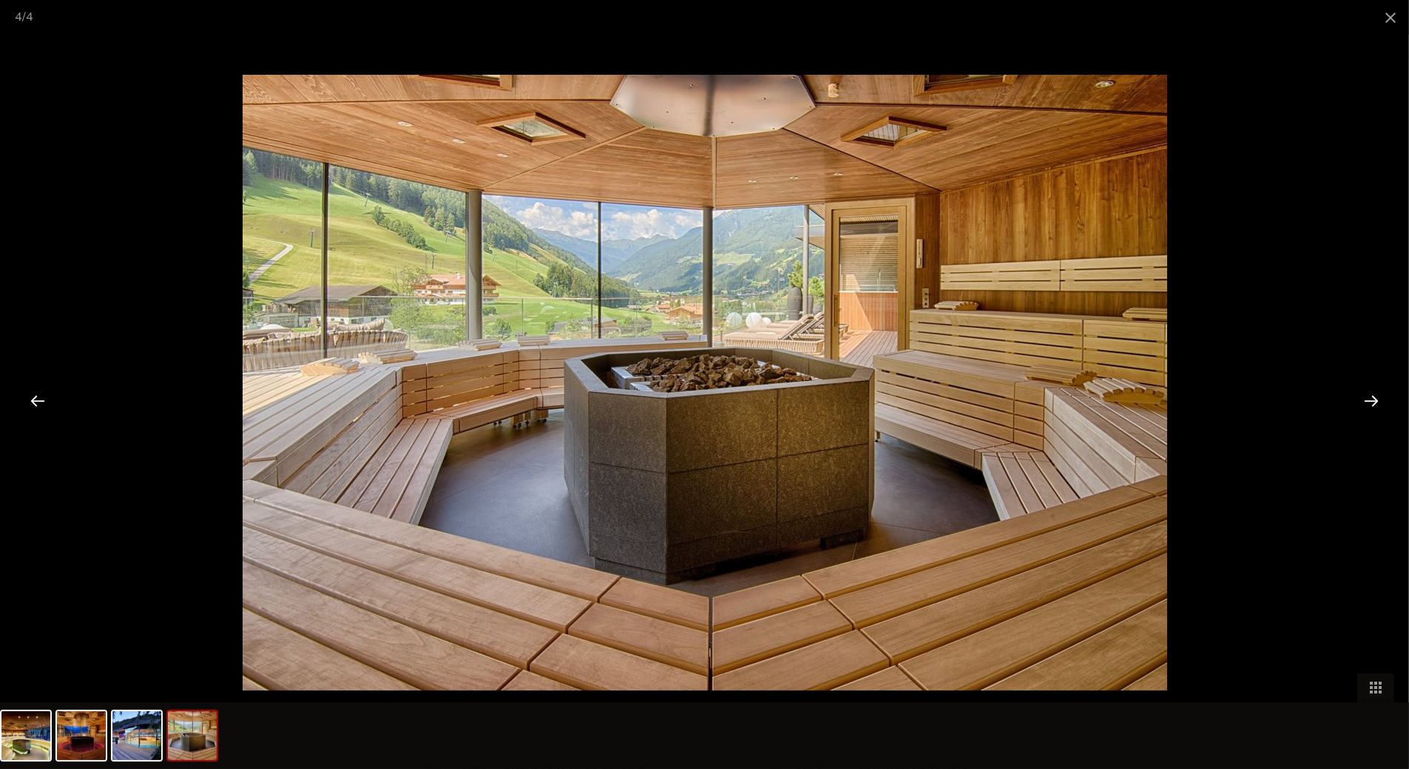
click at [1377, 399] on div at bounding box center [1372, 400] width 46 height 46
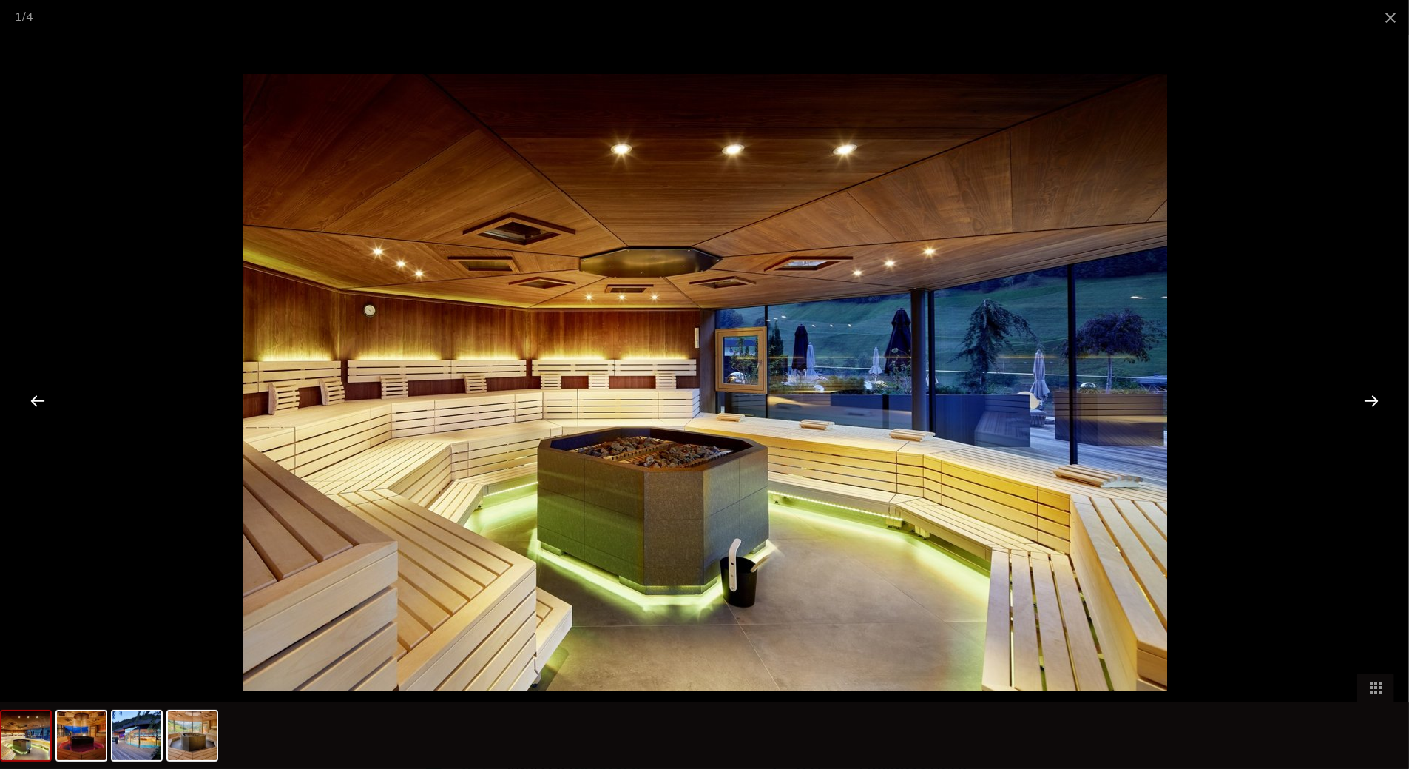
click at [1377, 399] on div at bounding box center [1372, 400] width 46 height 46
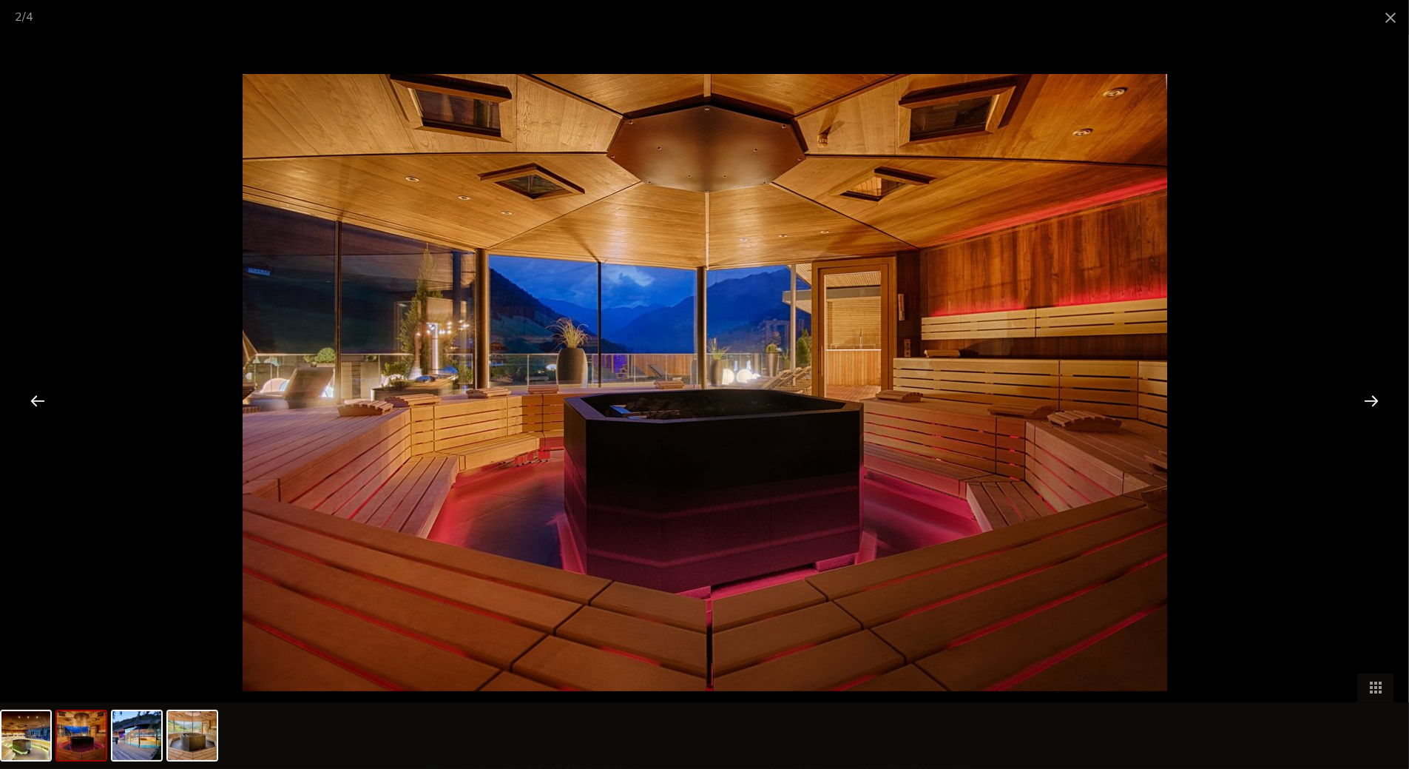
click at [1377, 399] on div at bounding box center [1372, 400] width 46 height 46
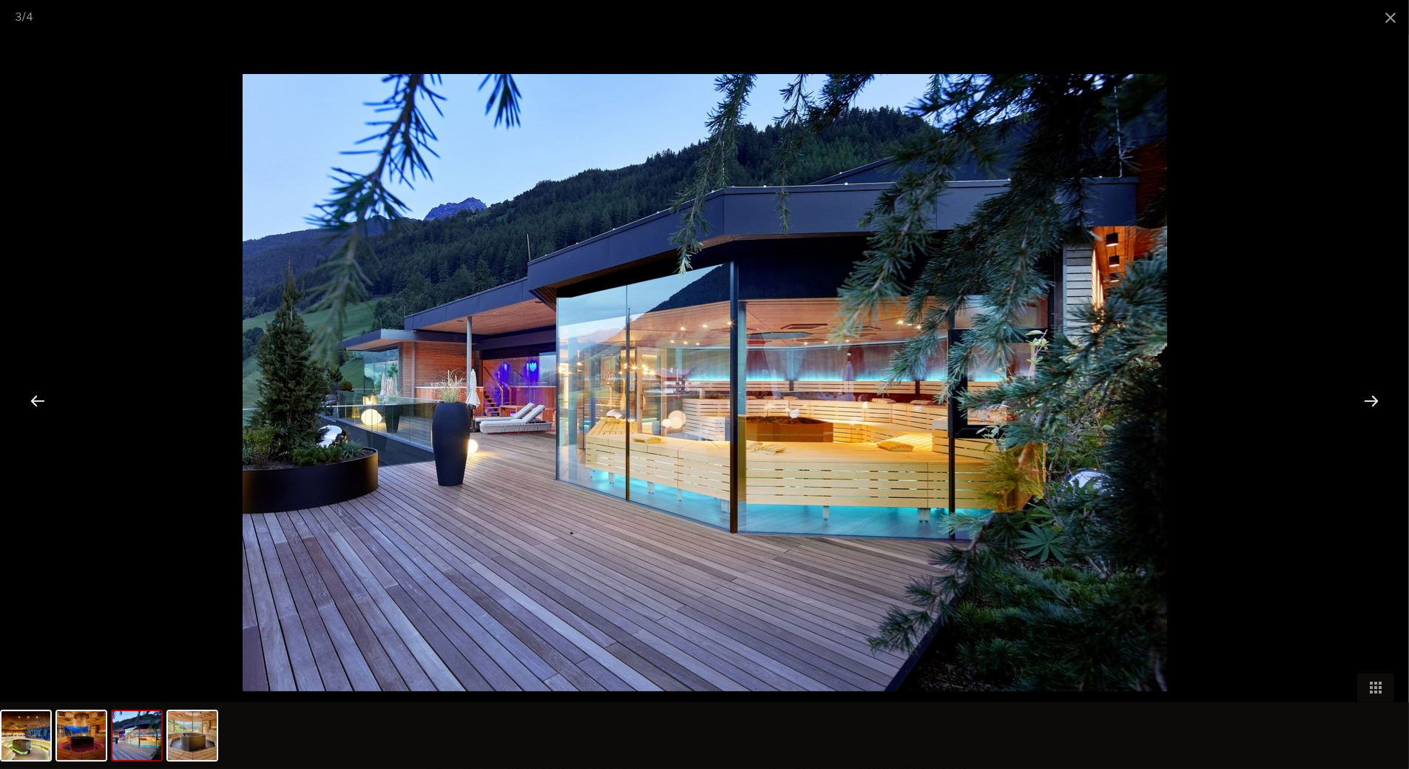
click at [1377, 399] on div at bounding box center [1372, 400] width 46 height 46
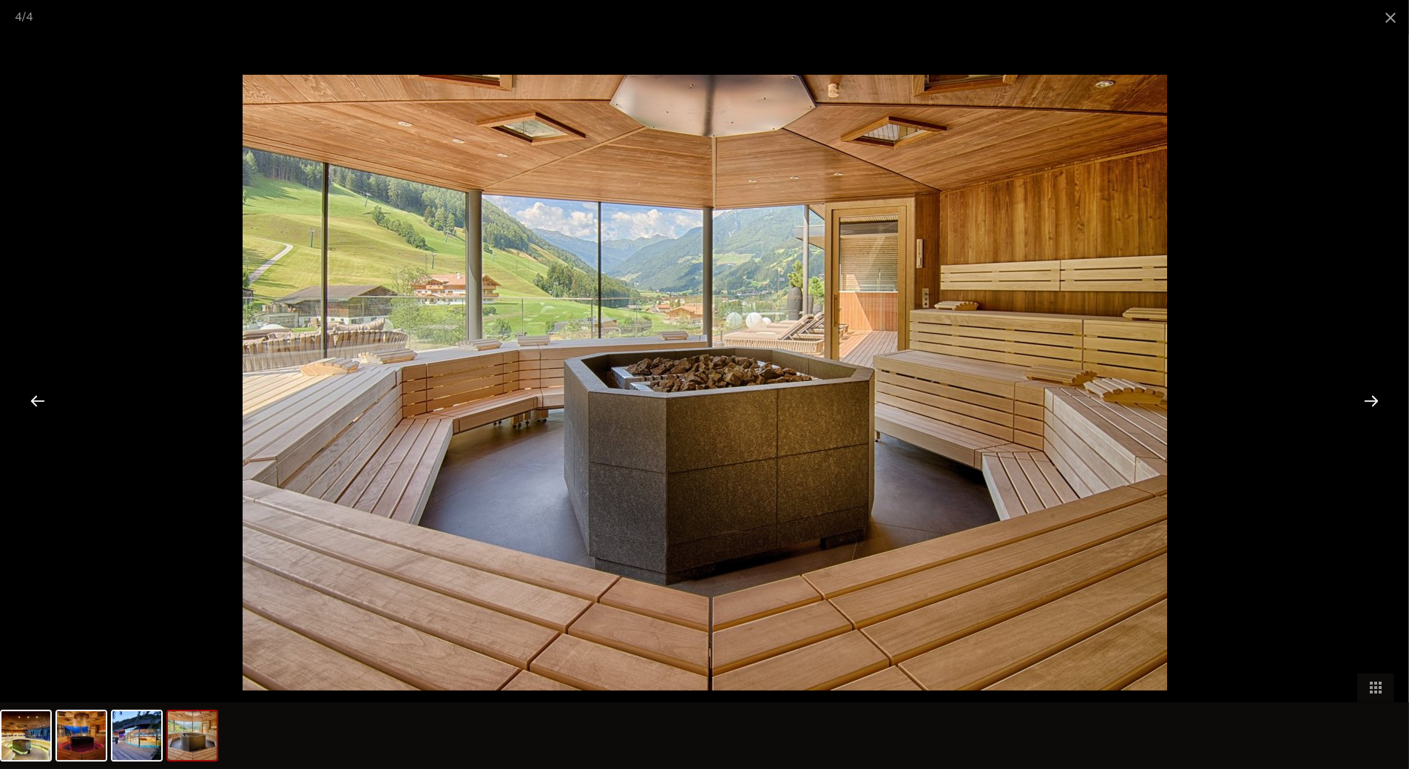
click at [1377, 399] on div at bounding box center [1372, 400] width 46 height 46
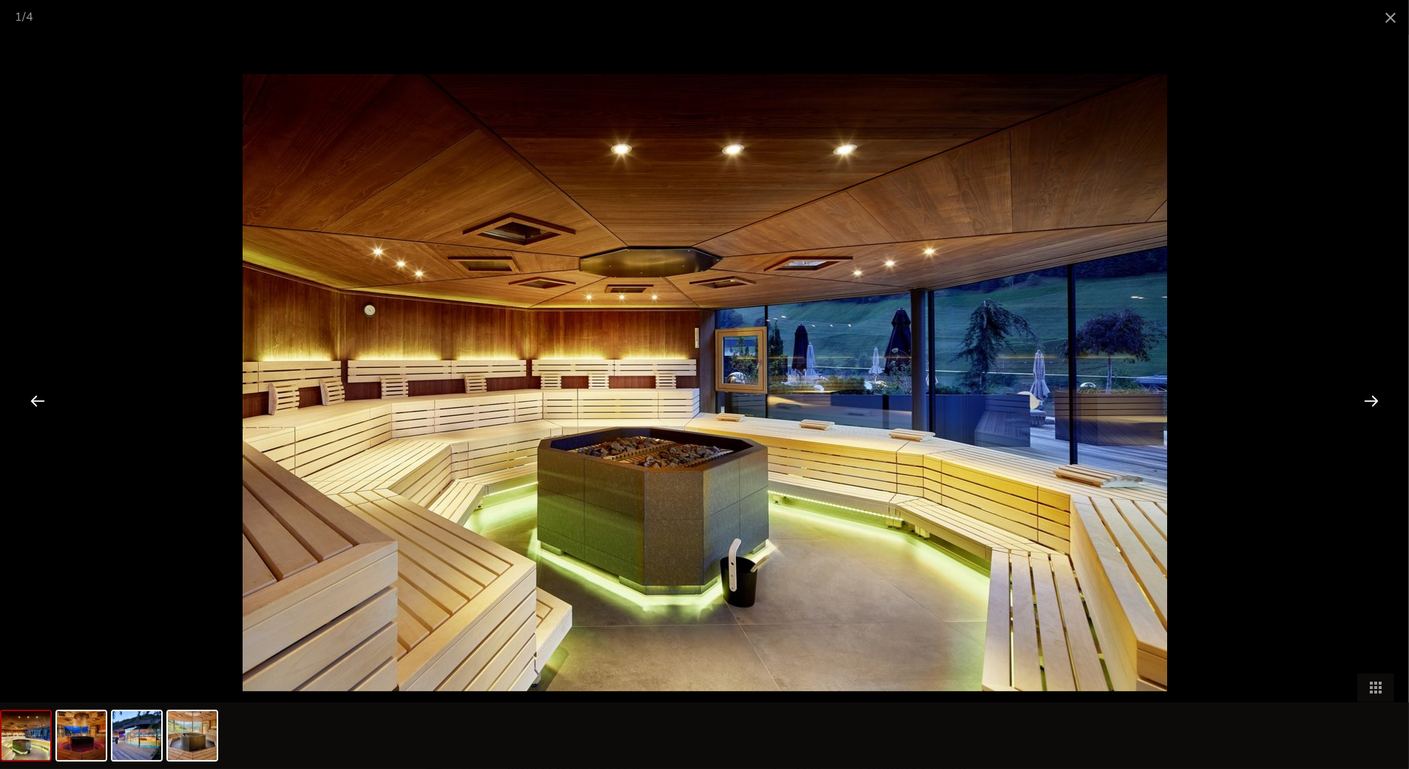
click at [1377, 399] on div at bounding box center [1372, 400] width 46 height 46
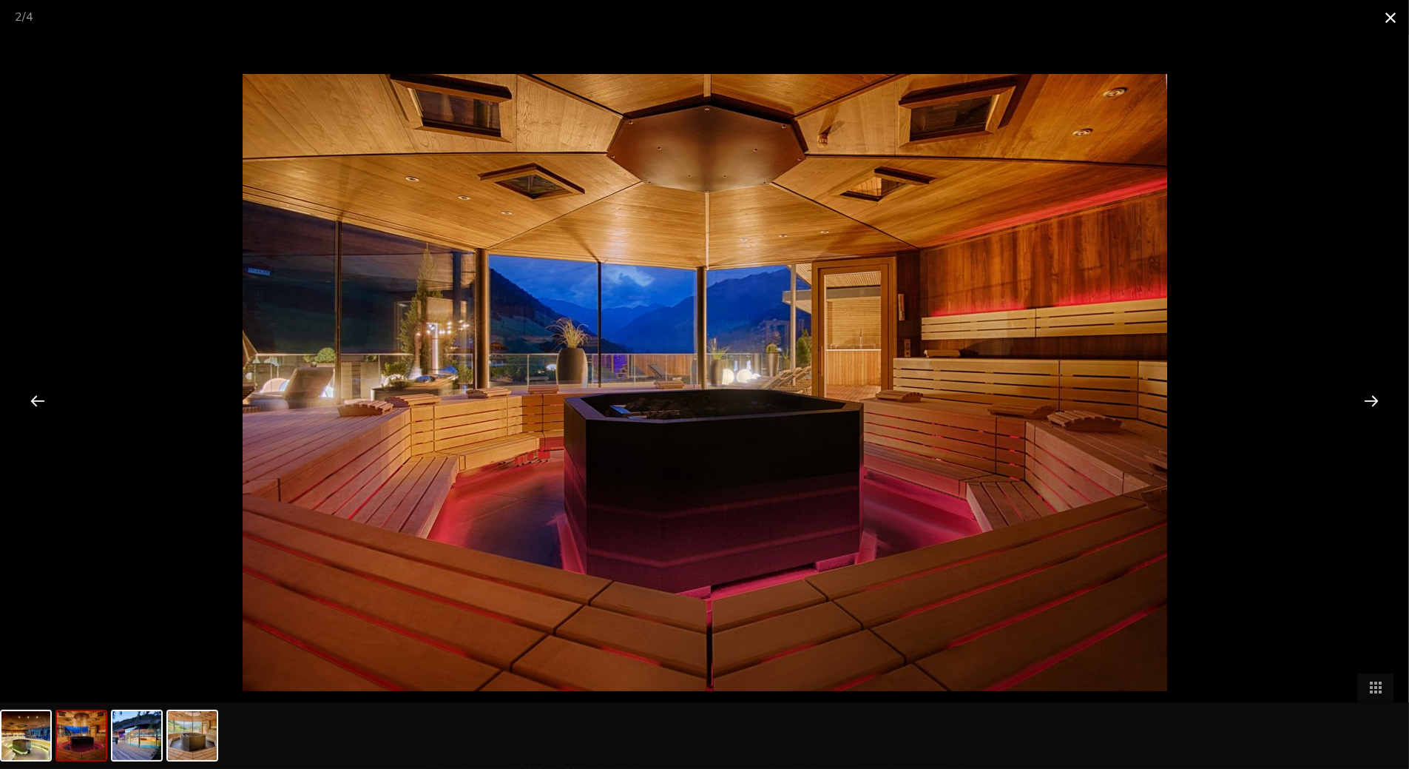
click at [1389, 24] on span at bounding box center [1390, 17] width 37 height 35
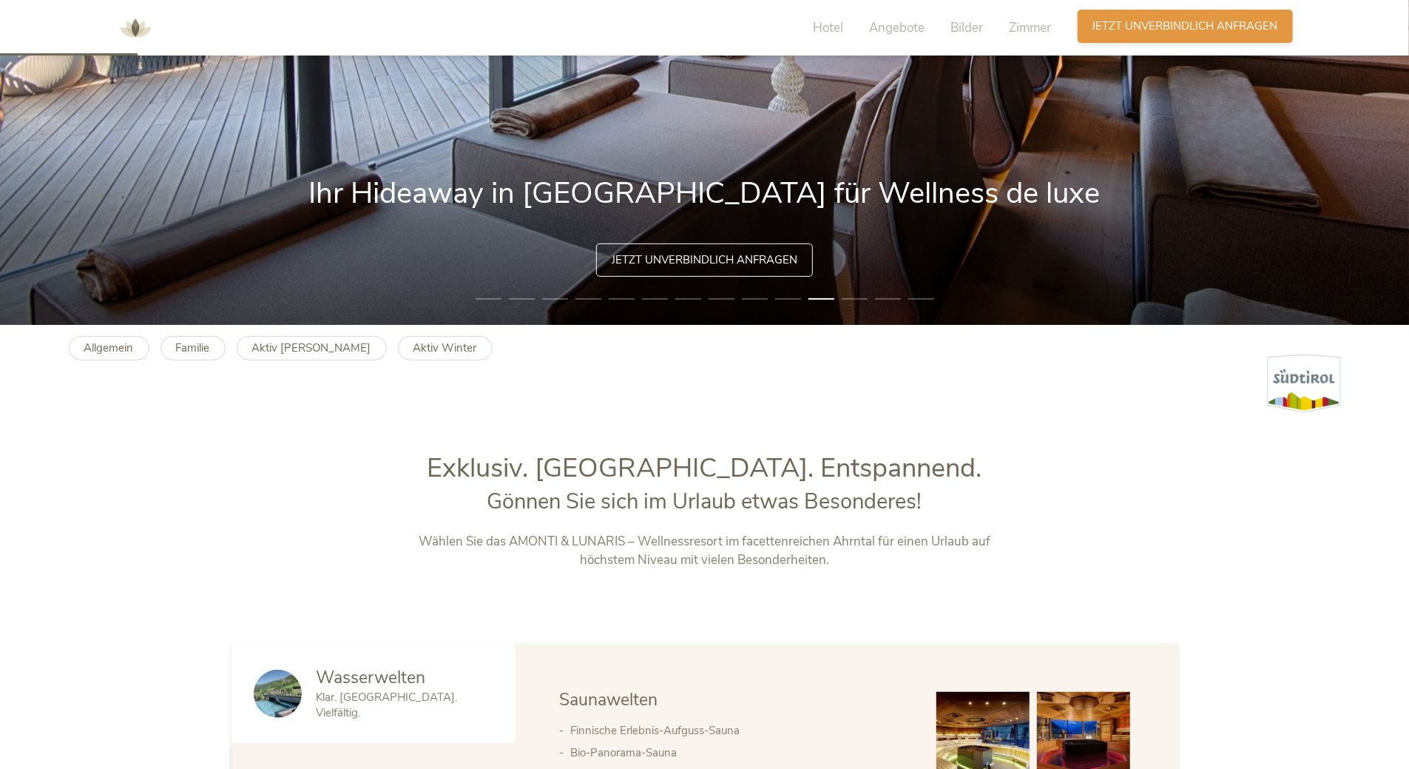
click at [1119, 30] on span "Jetzt unverbindlich anfragen" at bounding box center [1186, 26] width 186 height 16
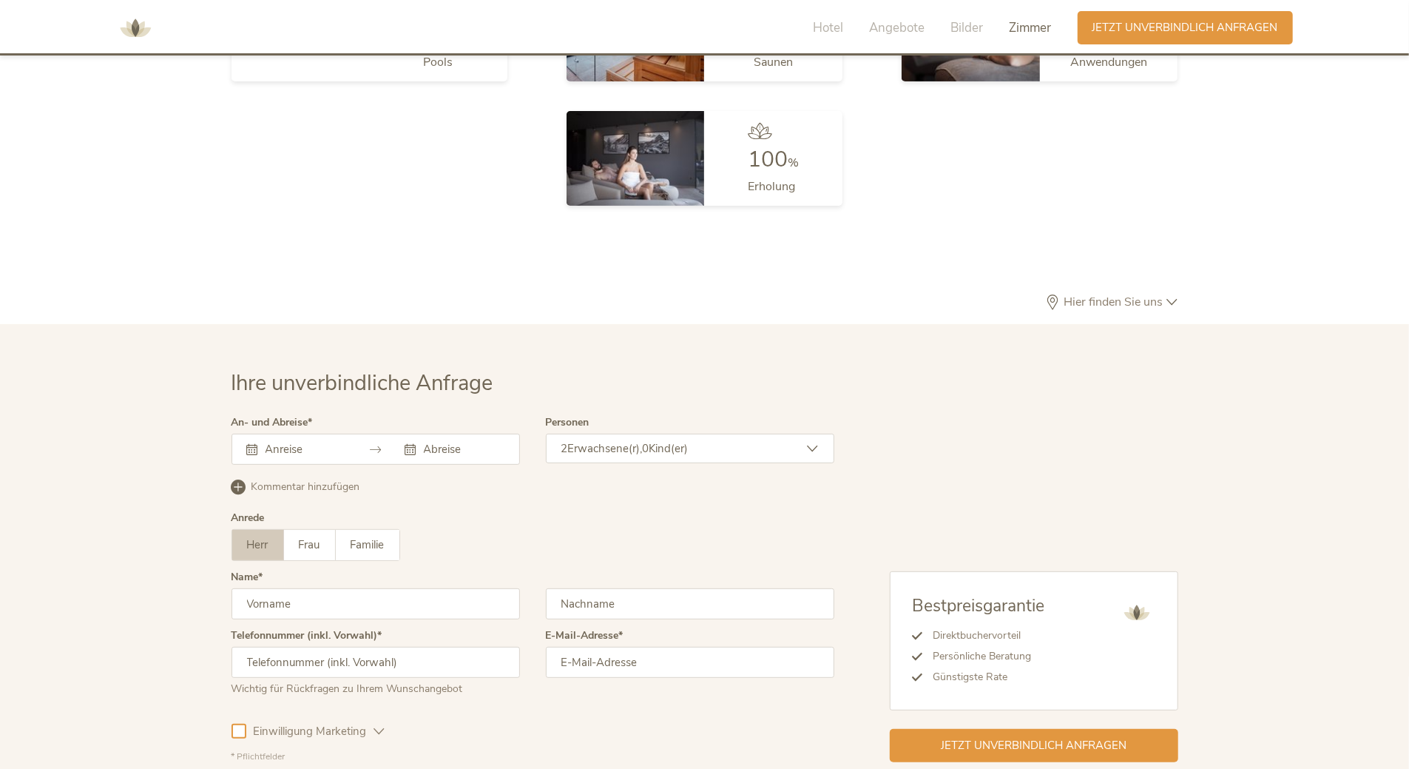
scroll to position [4536, 0]
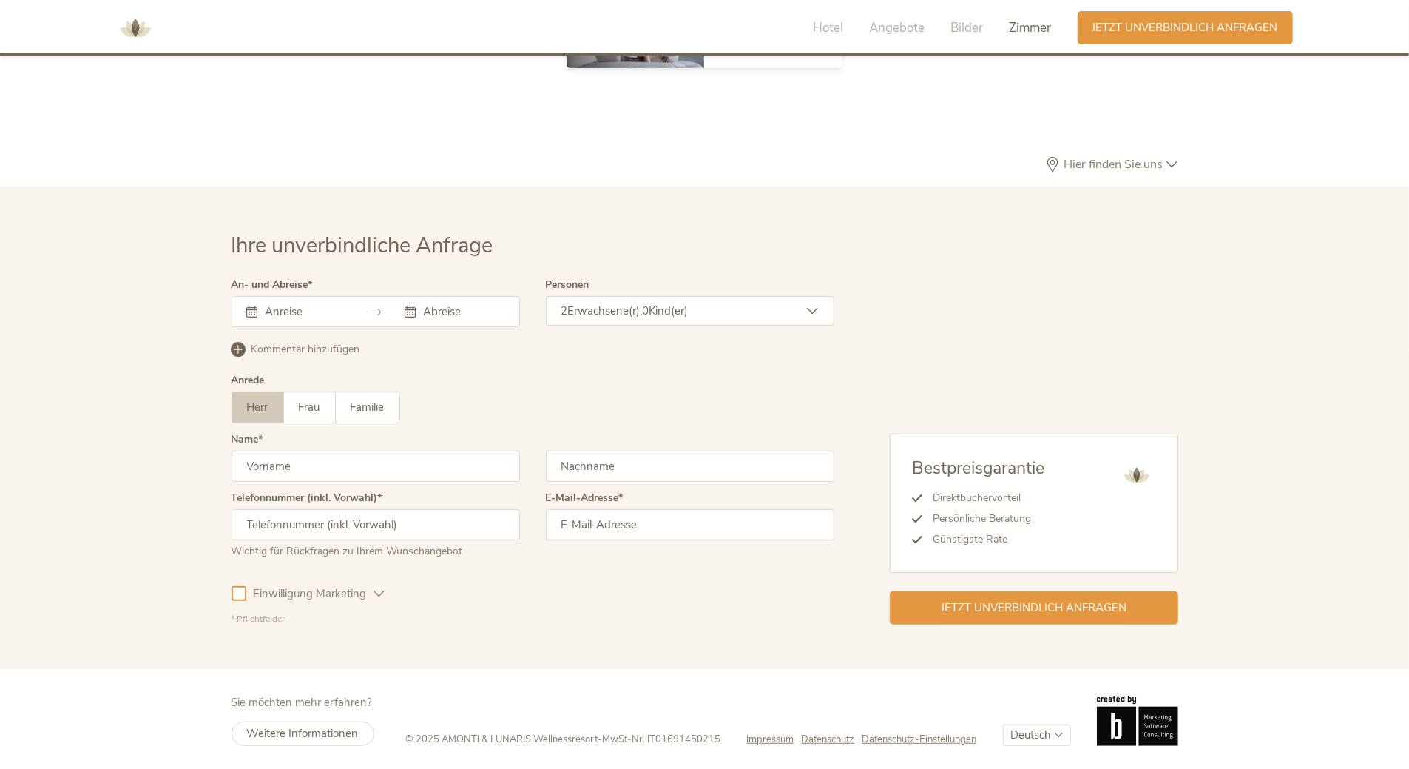
click at [307, 323] on div at bounding box center [376, 311] width 289 height 31
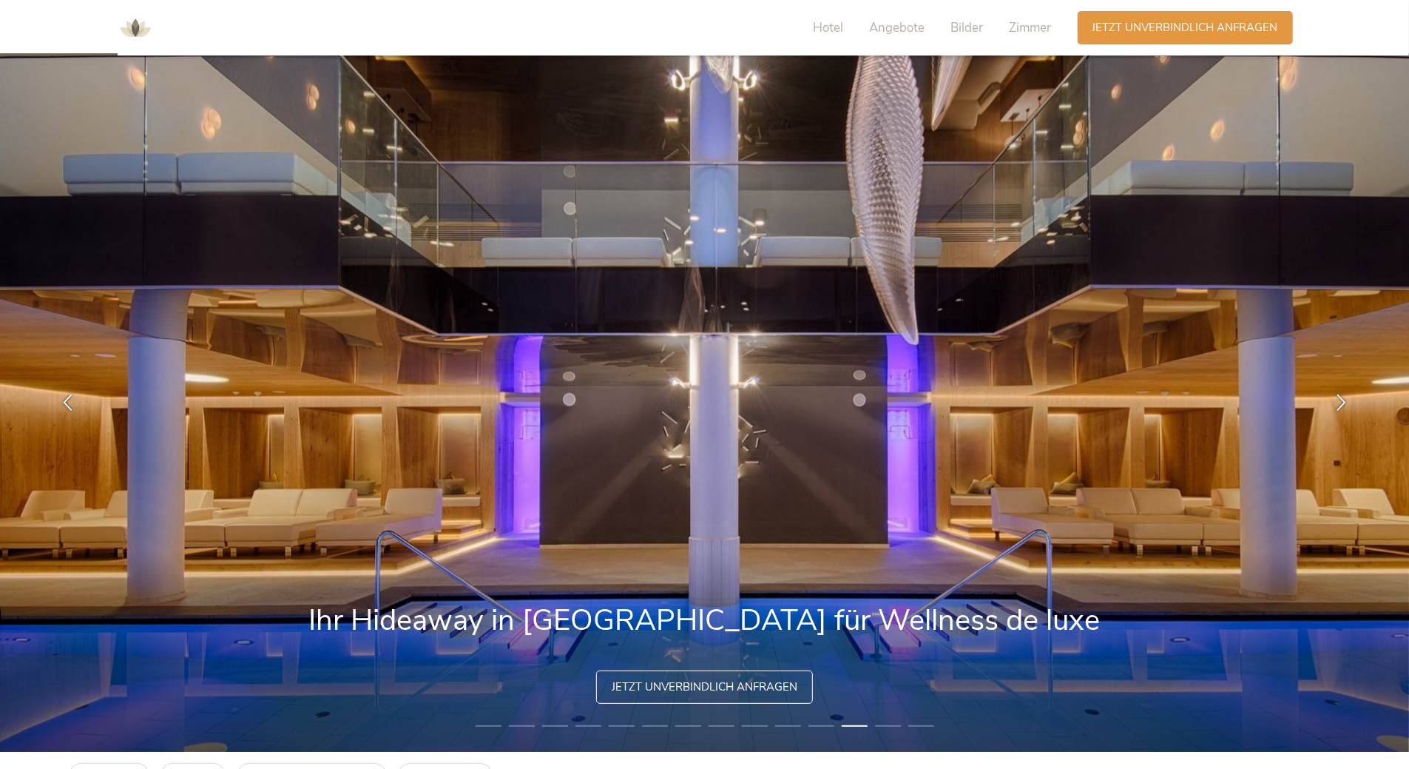
scroll to position [0, 0]
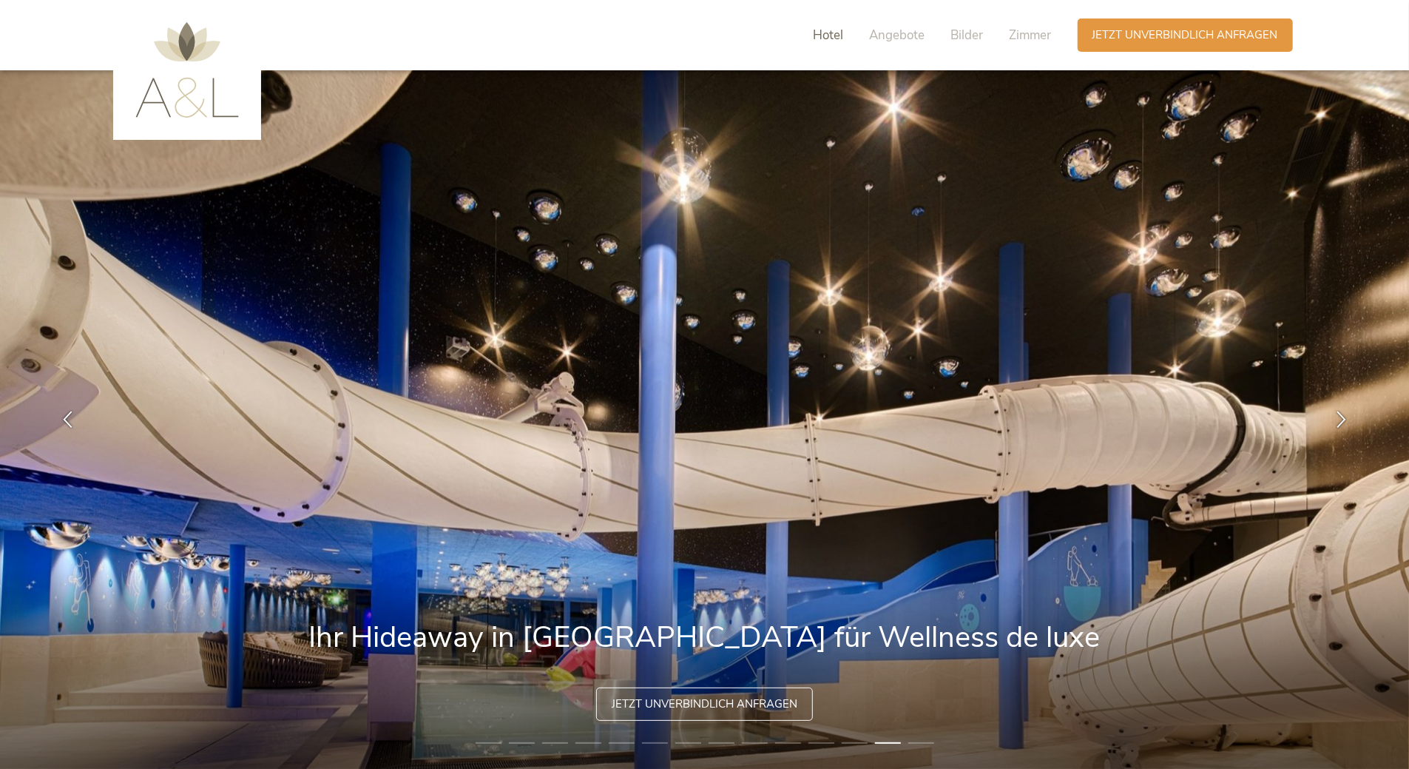
click at [829, 36] on span "Hotel" at bounding box center [829, 35] width 30 height 17
click at [186, 100] on img at bounding box center [187, 69] width 104 height 95
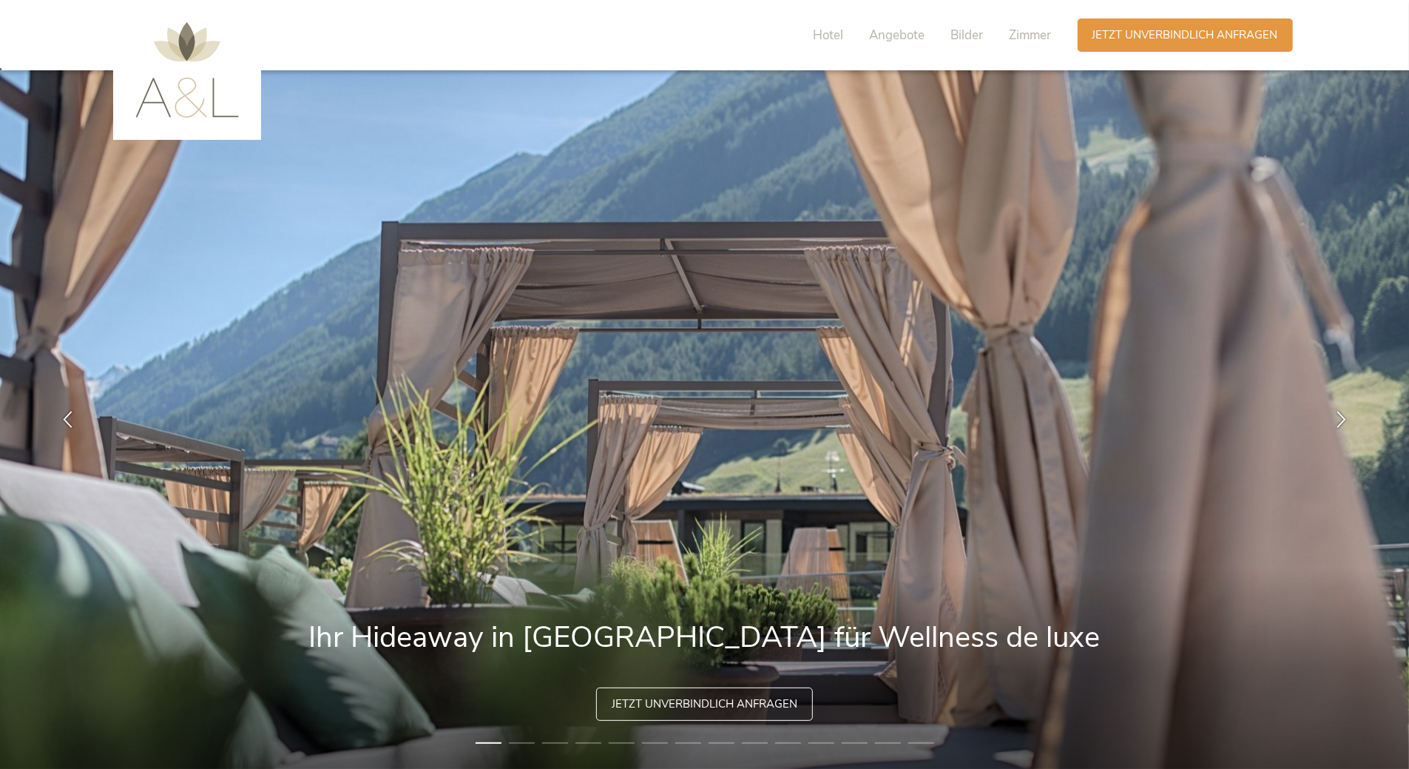
scroll to position [74, 0]
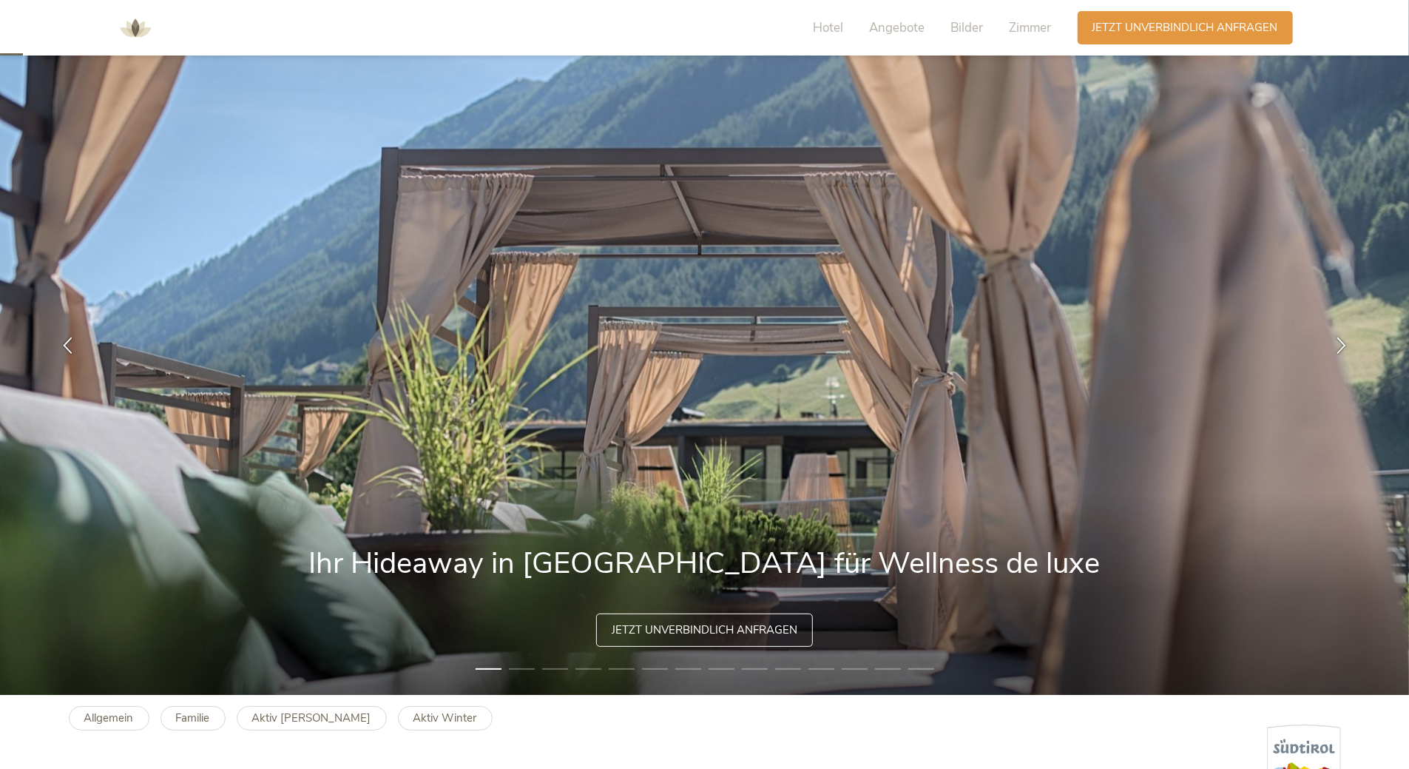
click at [533, 667] on li "2" at bounding box center [522, 668] width 26 height 15
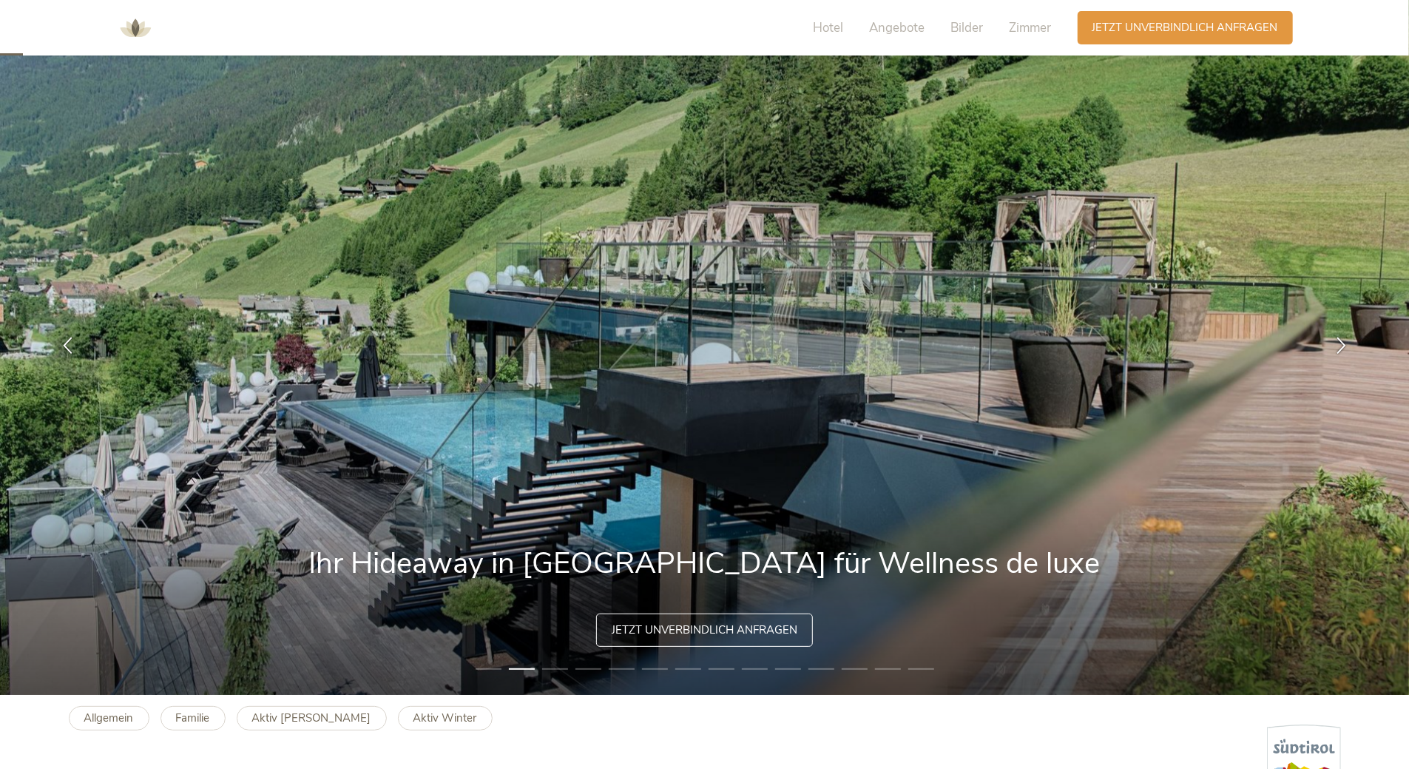
click at [552, 668] on li "3" at bounding box center [555, 668] width 26 height 15
click at [592, 669] on li "4" at bounding box center [589, 668] width 26 height 15
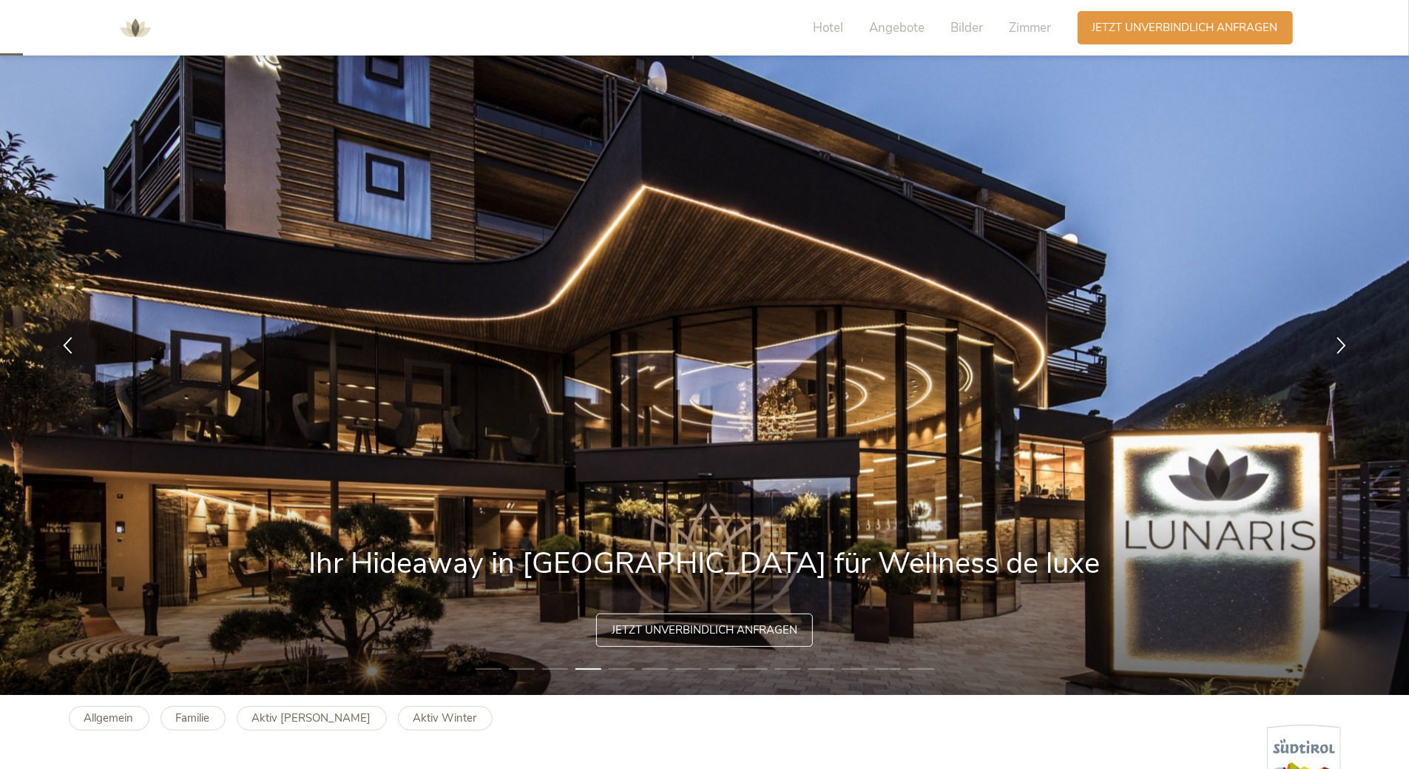
click at [612, 669] on li "5" at bounding box center [622, 668] width 26 height 15
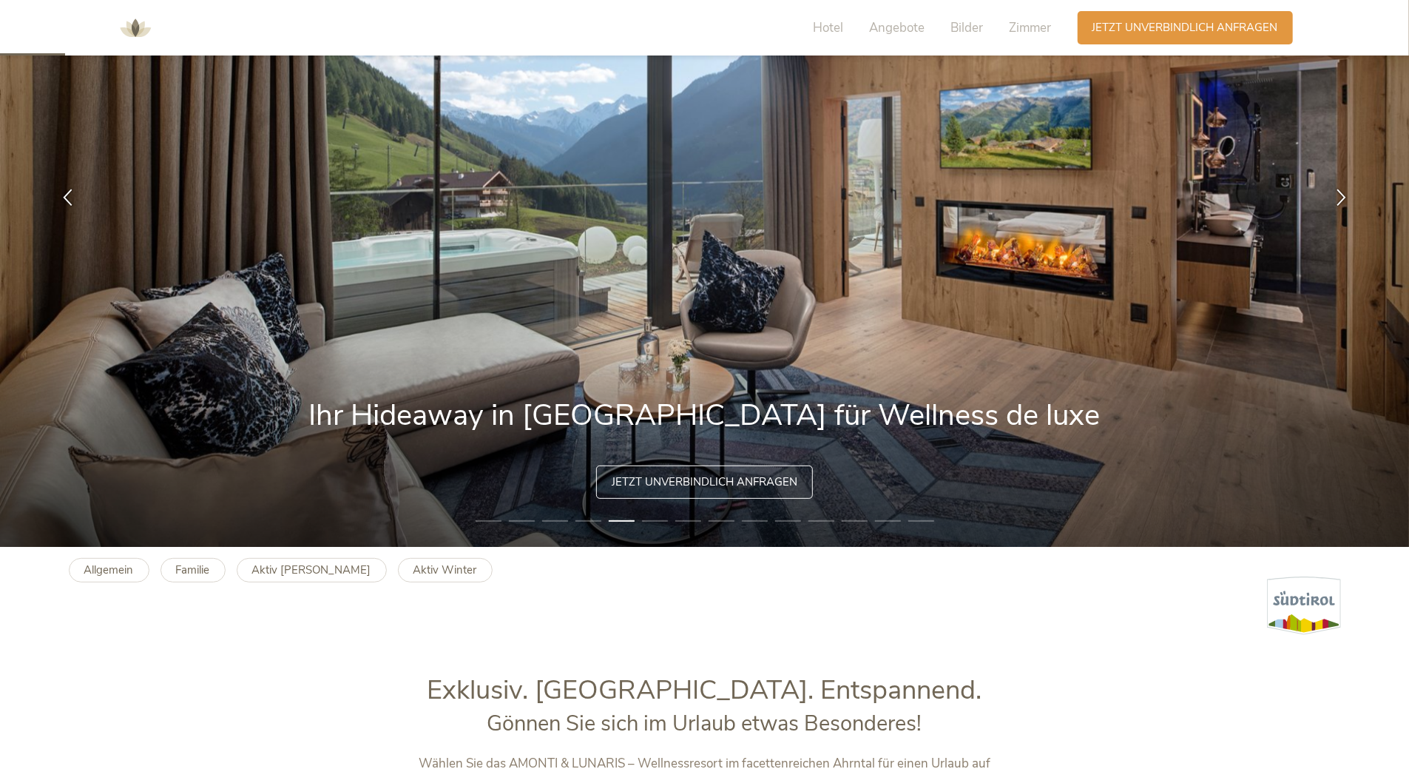
scroll to position [0, 0]
